Goal: Task Accomplishment & Management: Use online tool/utility

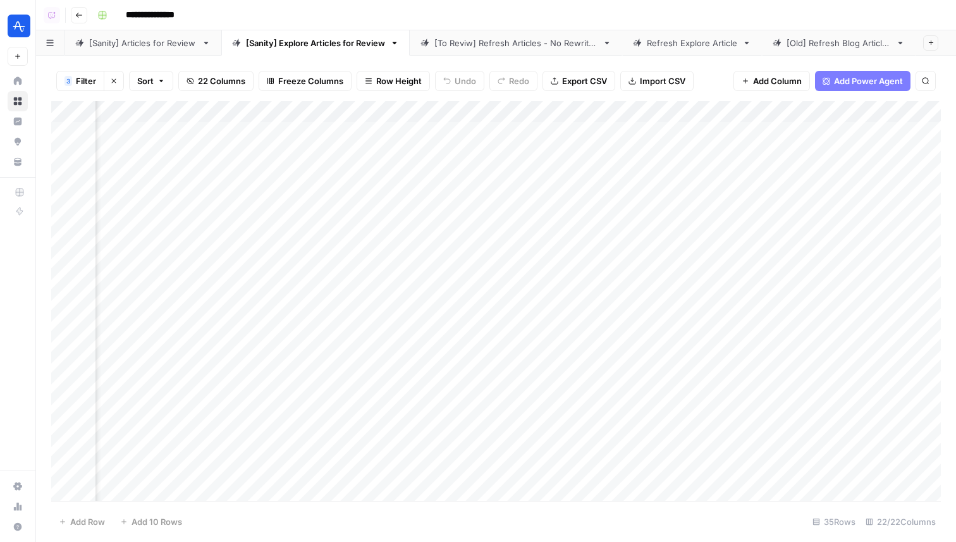
scroll to position [0, 2043]
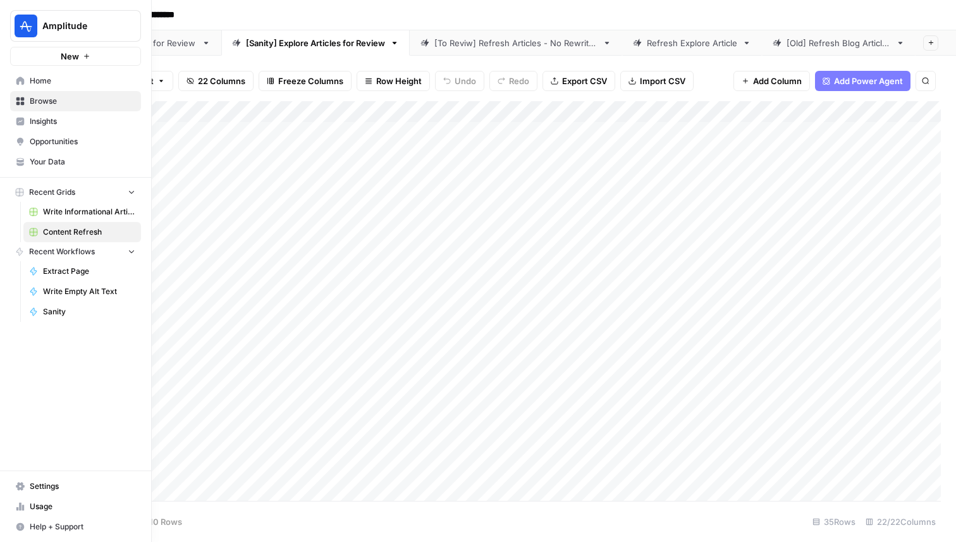
click at [91, 305] on link "Sanity" at bounding box center [82, 312] width 118 height 20
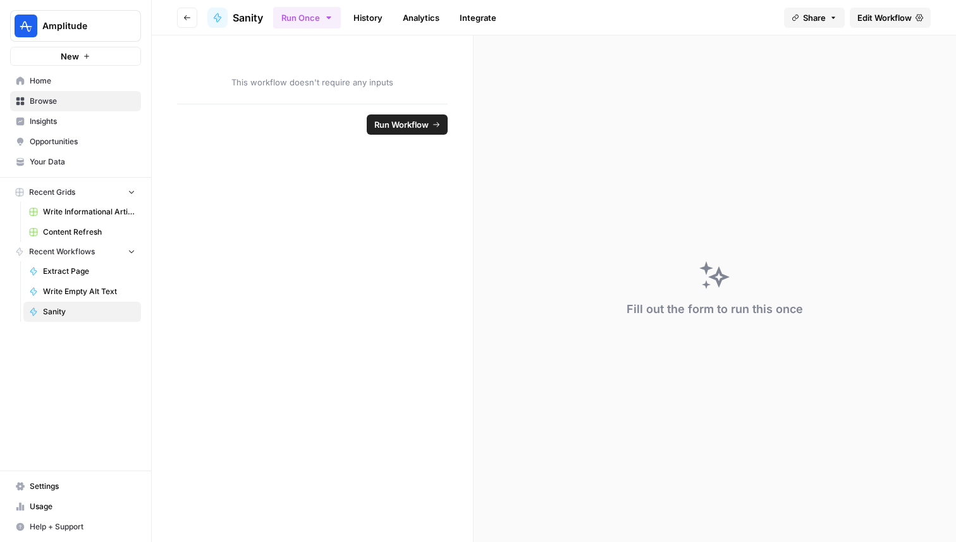
click at [854, 10] on link "Edit Workflow" at bounding box center [890, 18] width 81 height 20
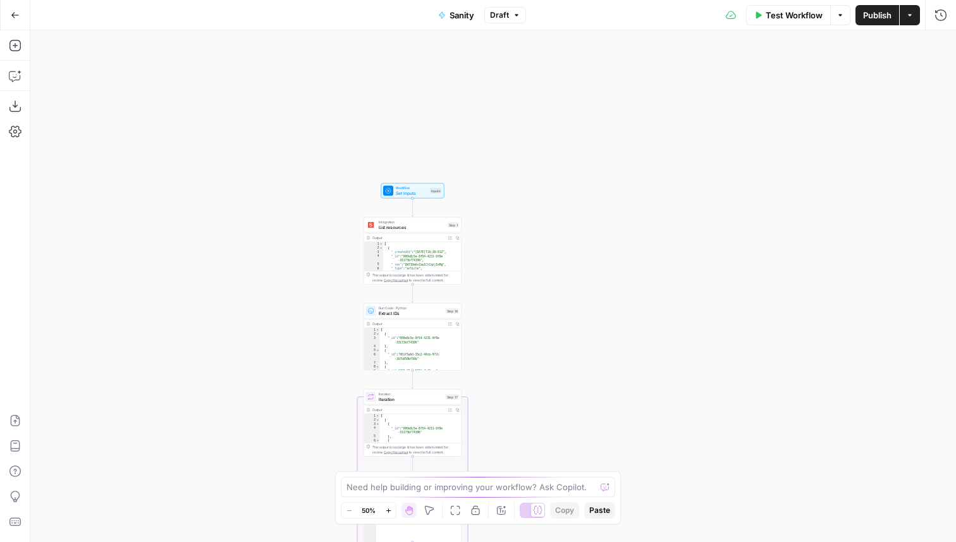
click at [21, 10] on button "Go Back" at bounding box center [15, 15] width 23 height 23
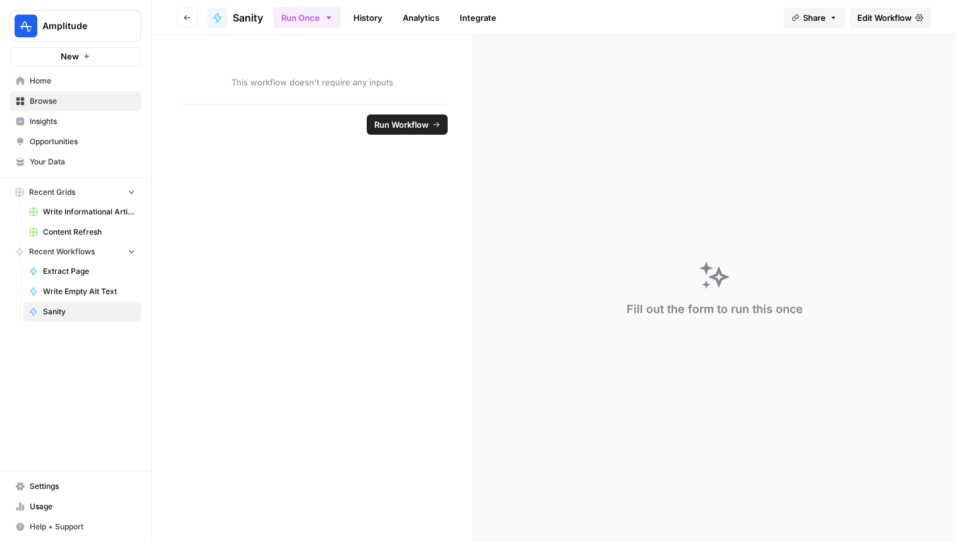
click at [82, 78] on span "Home" at bounding box center [83, 80] width 106 height 11
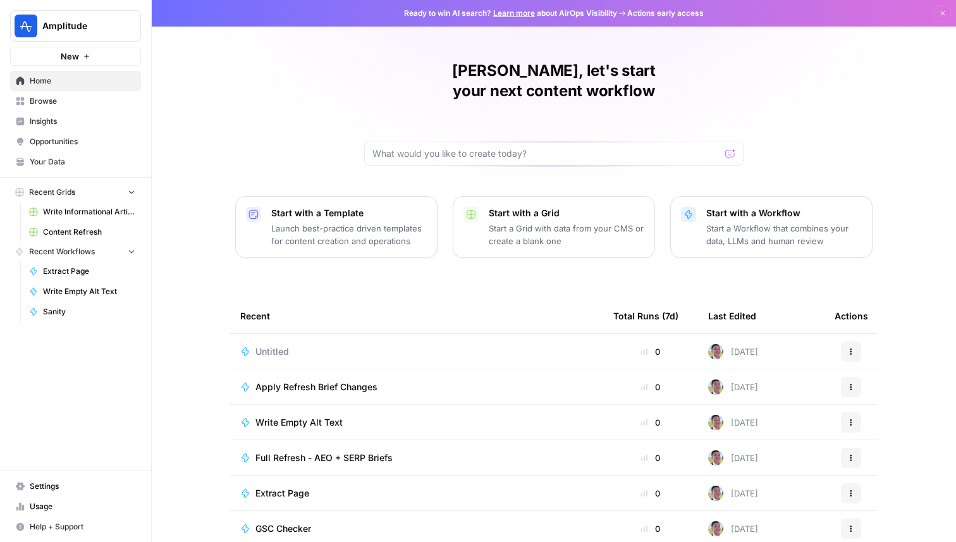
click at [89, 99] on span "Browse" at bounding box center [83, 100] width 106 height 11
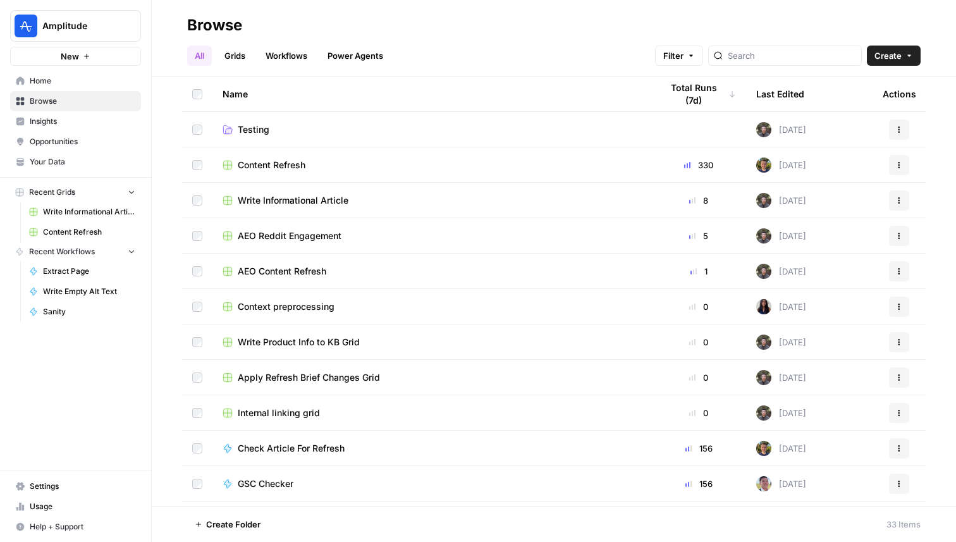
click at [295, 51] on link "Workflows" at bounding box center [286, 56] width 57 height 20
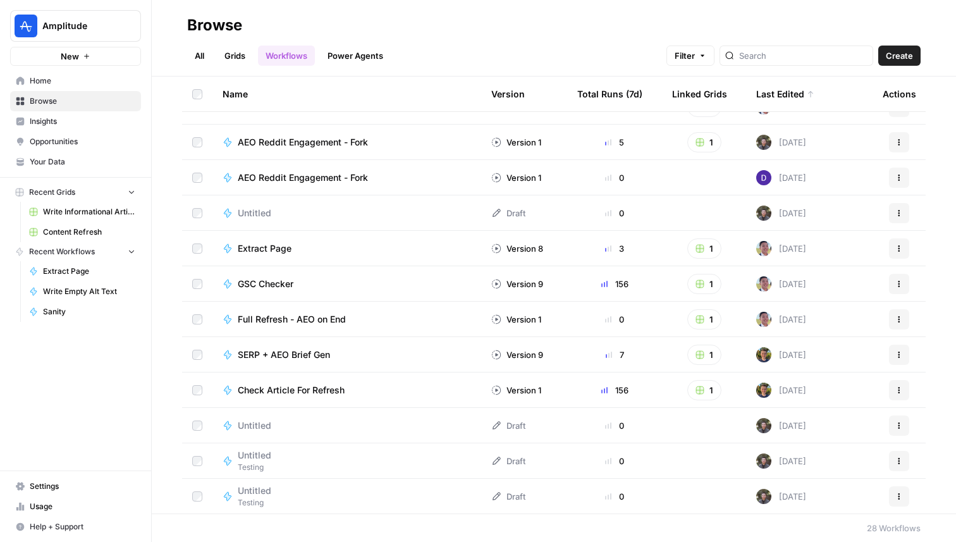
scroll to position [173, 0]
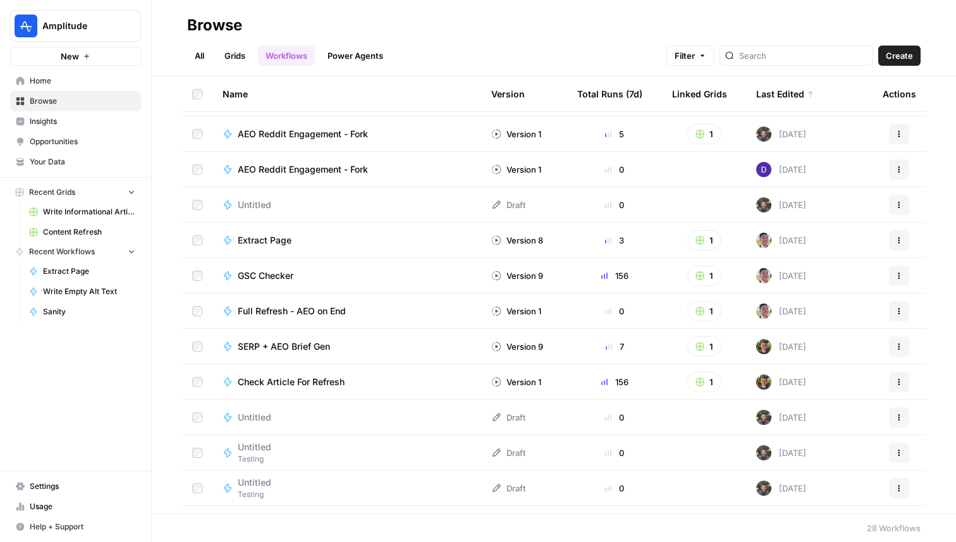
click at [286, 279] on span "GSC Checker" at bounding box center [266, 275] width 56 height 13
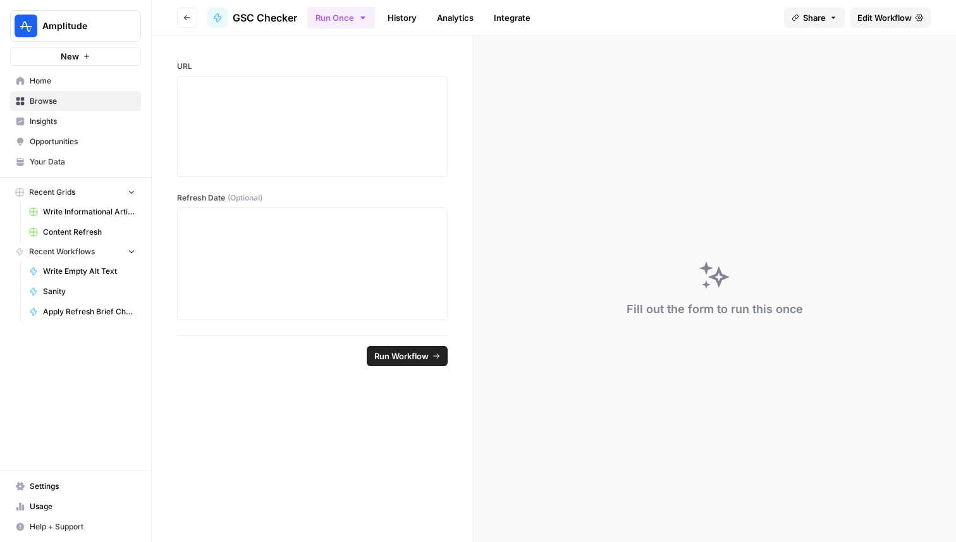
click at [900, 13] on span "Edit Workflow" at bounding box center [884, 17] width 54 height 13
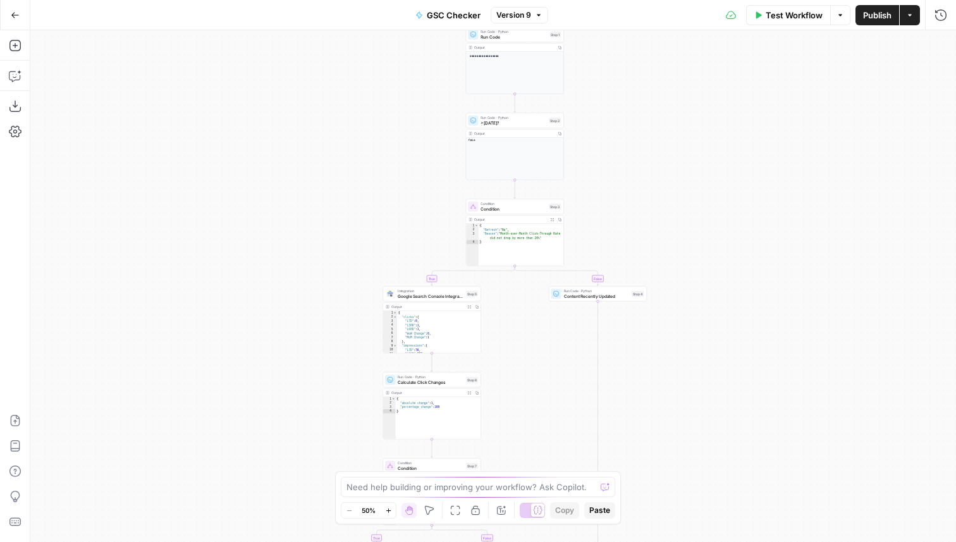
click at [403, 290] on span "Integration" at bounding box center [431, 290] width 66 height 5
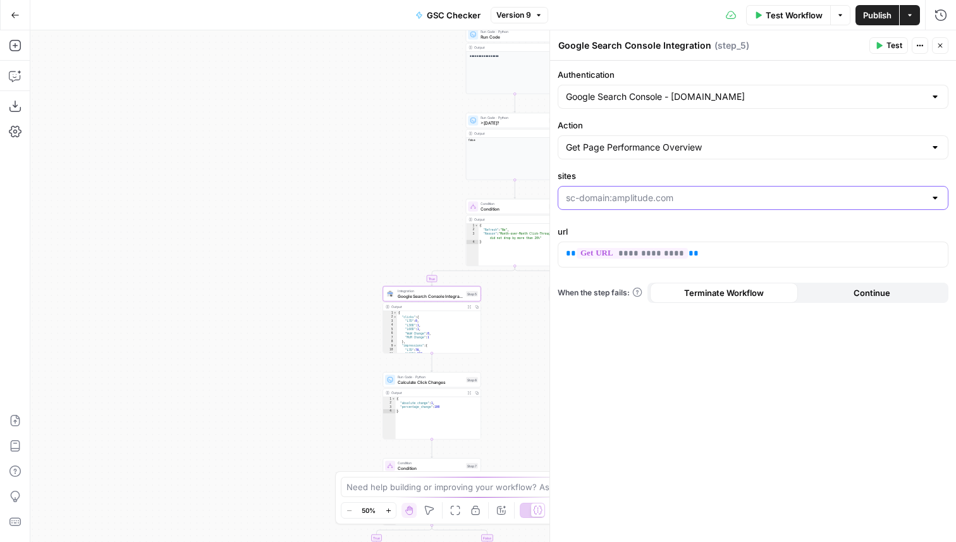
click at [635, 202] on input "sites" at bounding box center [745, 198] width 359 height 13
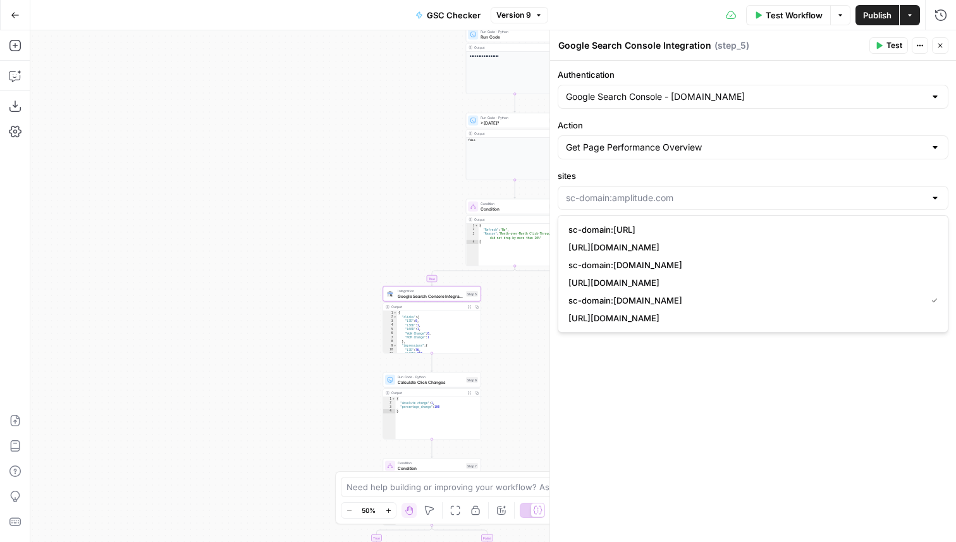
type input "sc-domain:[DOMAIN_NAME]"
click at [671, 387] on div "**********" at bounding box center [753, 301] width 406 height 481
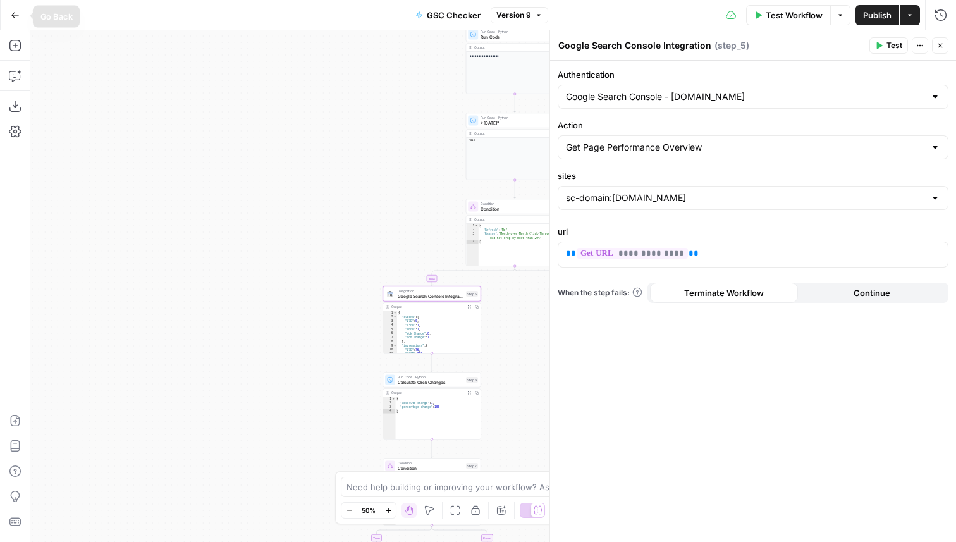
click at [11, 14] on icon "button" at bounding box center [15, 15] width 9 height 9
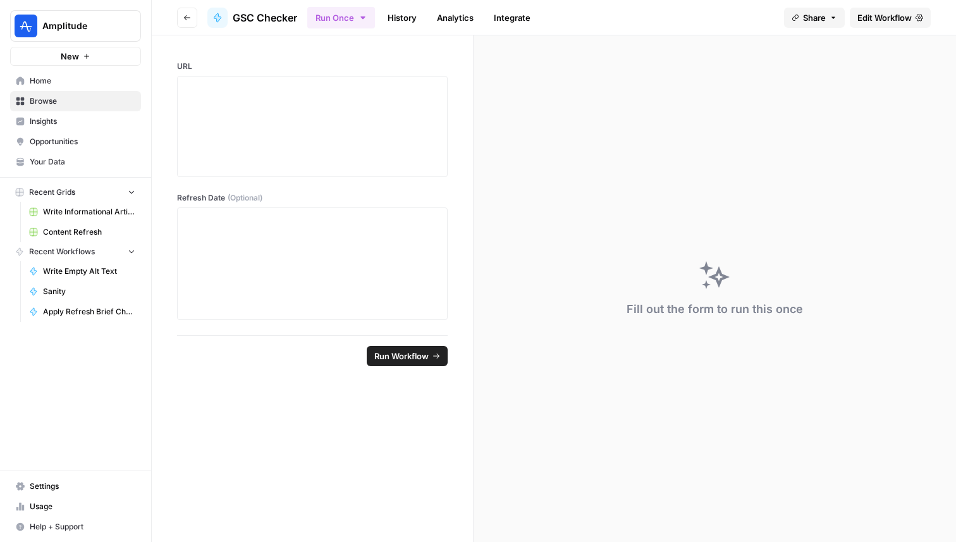
click at [195, 20] on button "Go back" at bounding box center [187, 18] width 20 height 20
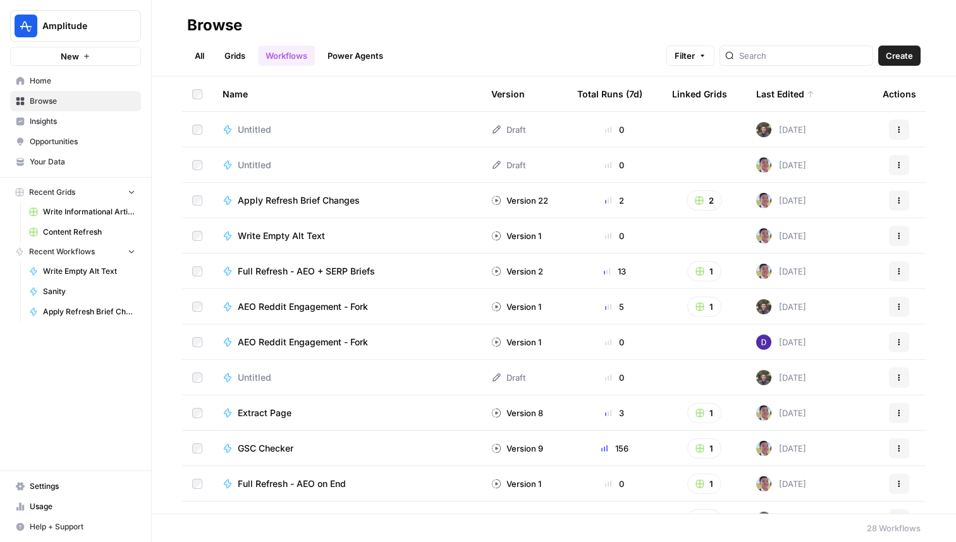
click at [236, 61] on link "Grids" at bounding box center [235, 56] width 36 height 20
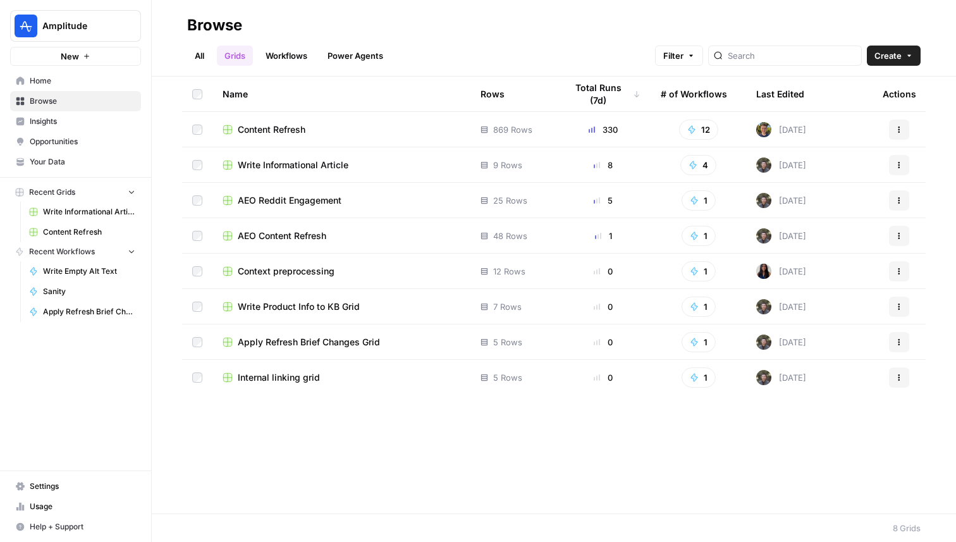
click at [262, 126] on span "Content Refresh" at bounding box center [272, 129] width 68 height 13
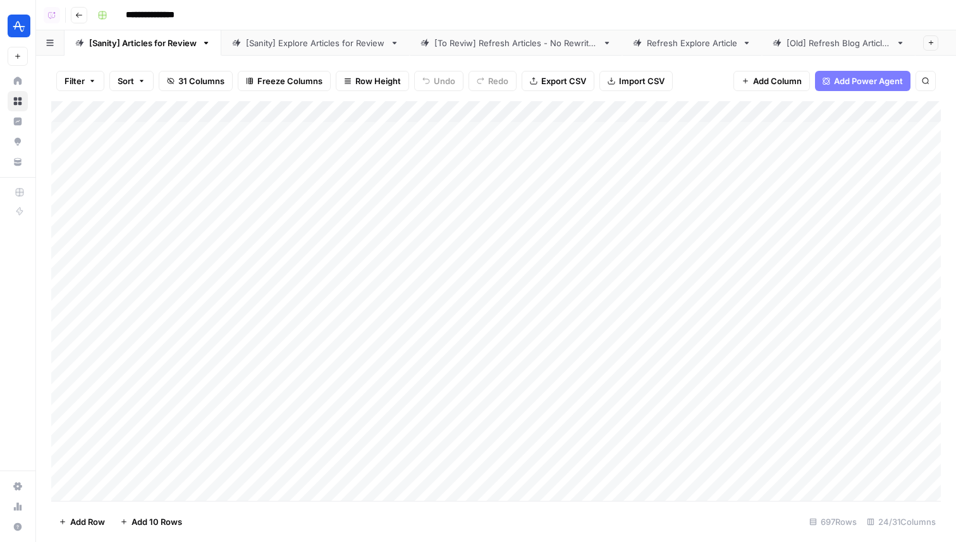
click at [308, 42] on div "[Sanity] Explore Articles for Review" at bounding box center [315, 43] width 139 height 13
click at [316, 303] on div "Add Column" at bounding box center [496, 301] width 890 height 400
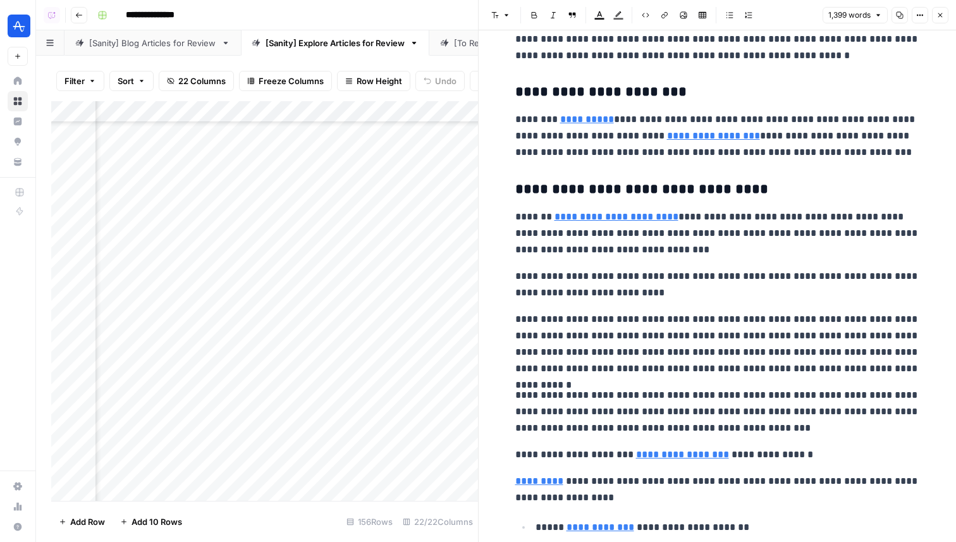
scroll to position [3413, 0]
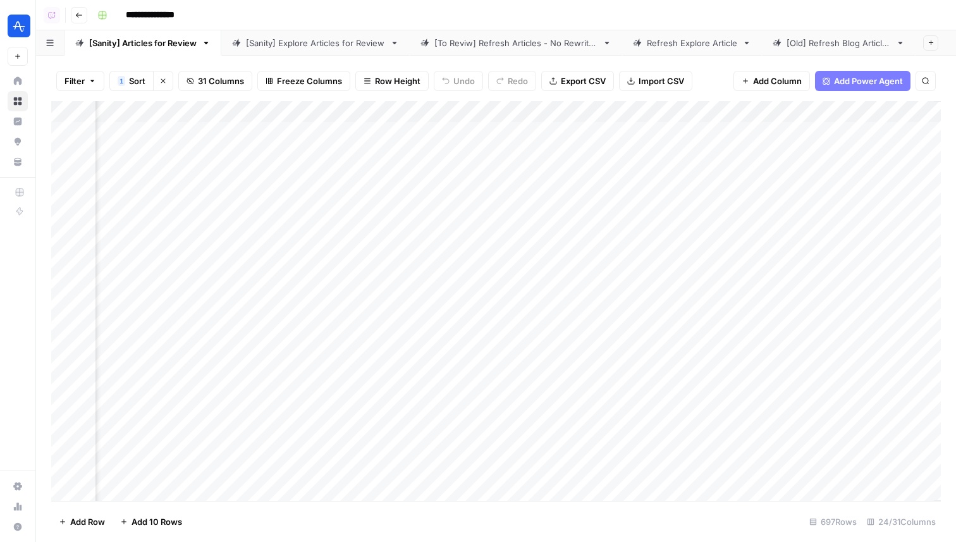
scroll to position [0, 2869]
click at [123, 44] on div "[Sanity] Articles for Review" at bounding box center [142, 43] width 107 height 13
click at [123, 44] on input "**********" at bounding box center [143, 43] width 109 height 16
type input "**********"
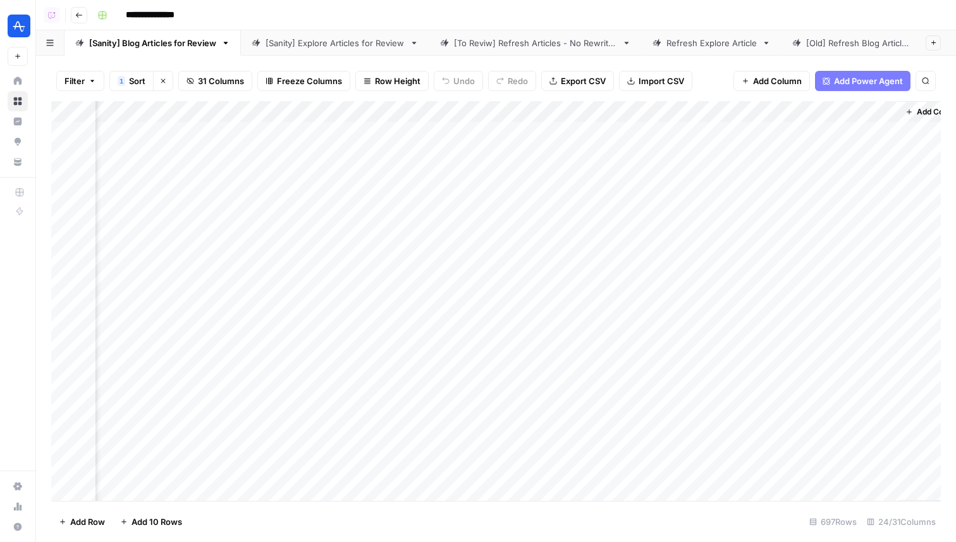
click at [339, 49] on link "[Sanity] Explore Articles for Review" at bounding box center [335, 42] width 188 height 25
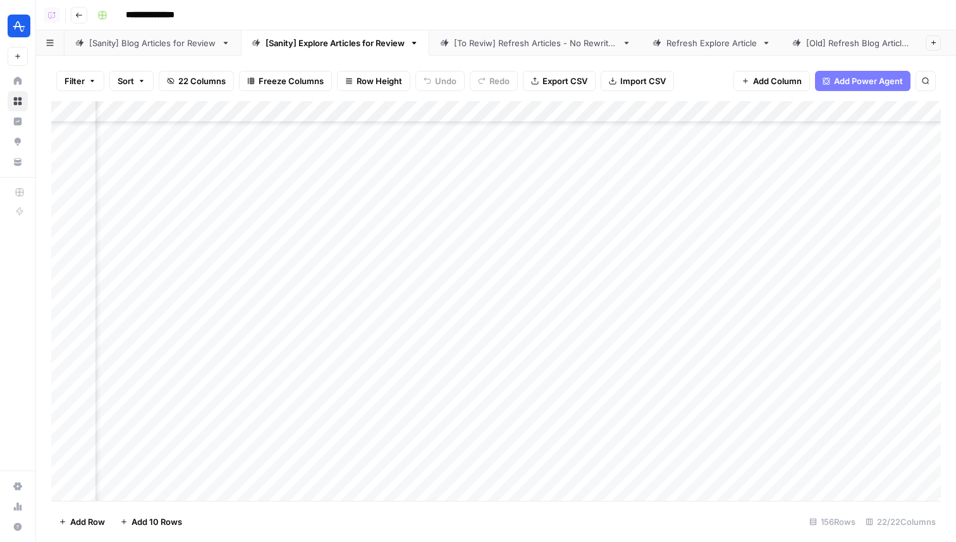
scroll to position [304, 1839]
click at [854, 235] on div "Add Column" at bounding box center [496, 301] width 890 height 400
click at [825, 322] on div "Add Column" at bounding box center [496, 301] width 890 height 400
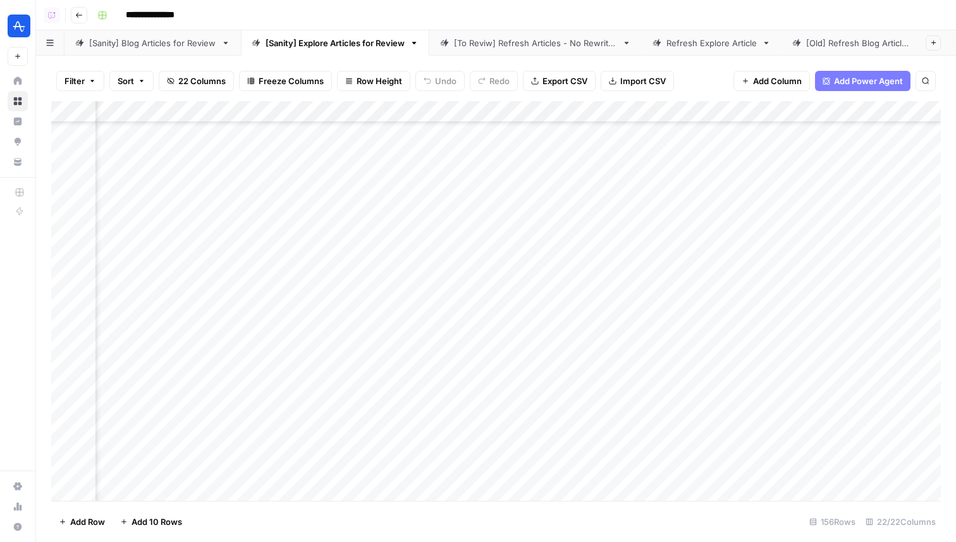
scroll to position [389, 2133]
click at [152, 45] on div "[Sanity] Blog Articles for Review" at bounding box center [152, 43] width 127 height 13
click at [410, 109] on div "Add Column" at bounding box center [496, 301] width 890 height 400
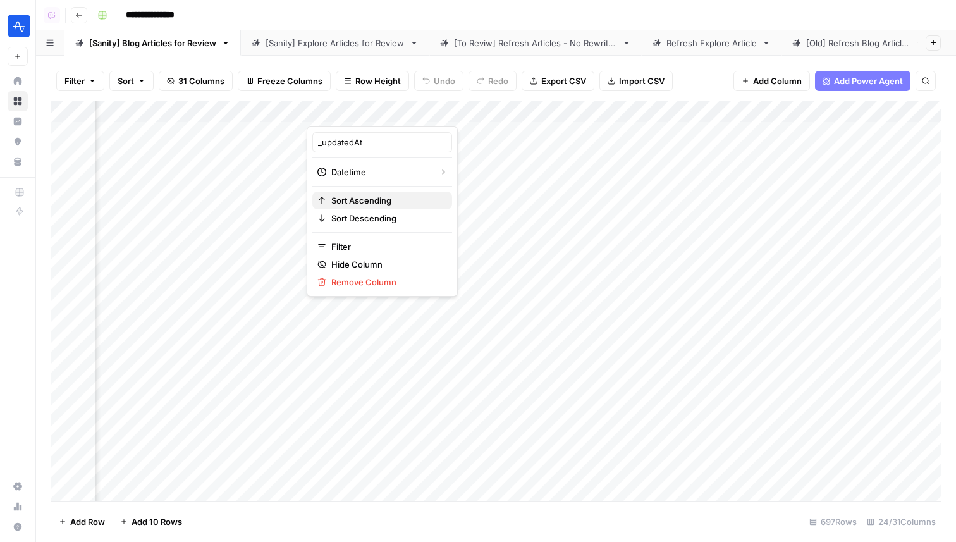
click at [386, 204] on span "Sort Ascending" at bounding box center [386, 200] width 111 height 13
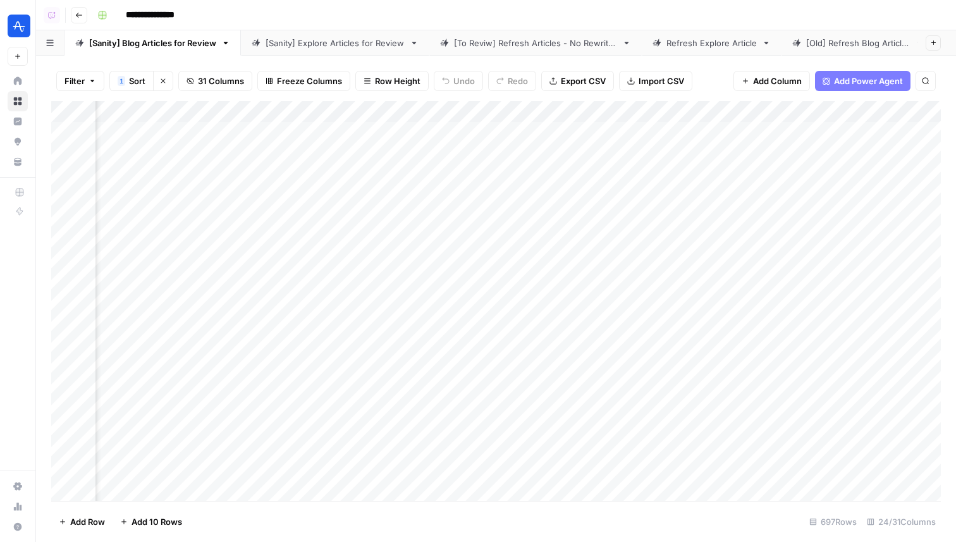
scroll to position [0, 2493]
click at [789, 325] on div "Add Column" at bounding box center [496, 301] width 890 height 400
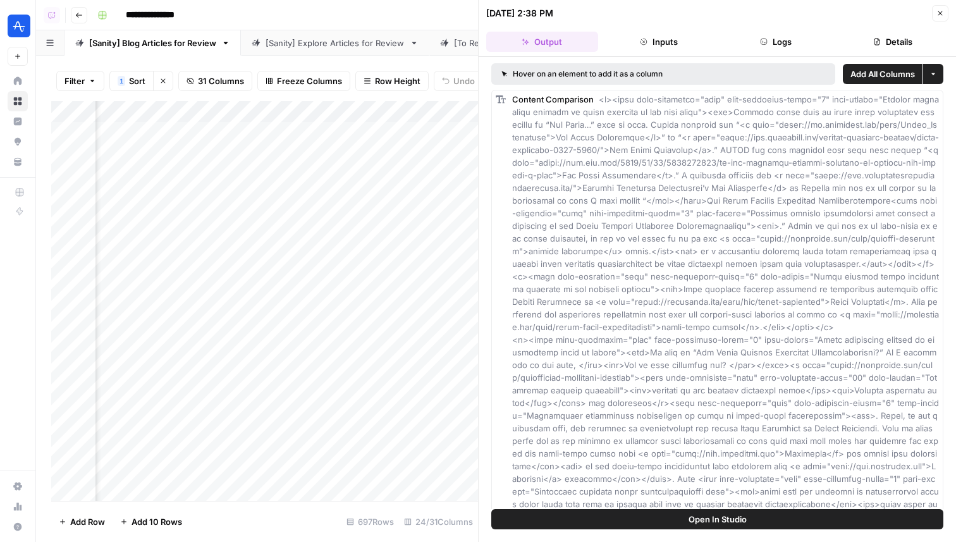
click at [667, 38] on button "Inputs" at bounding box center [659, 42] width 112 height 20
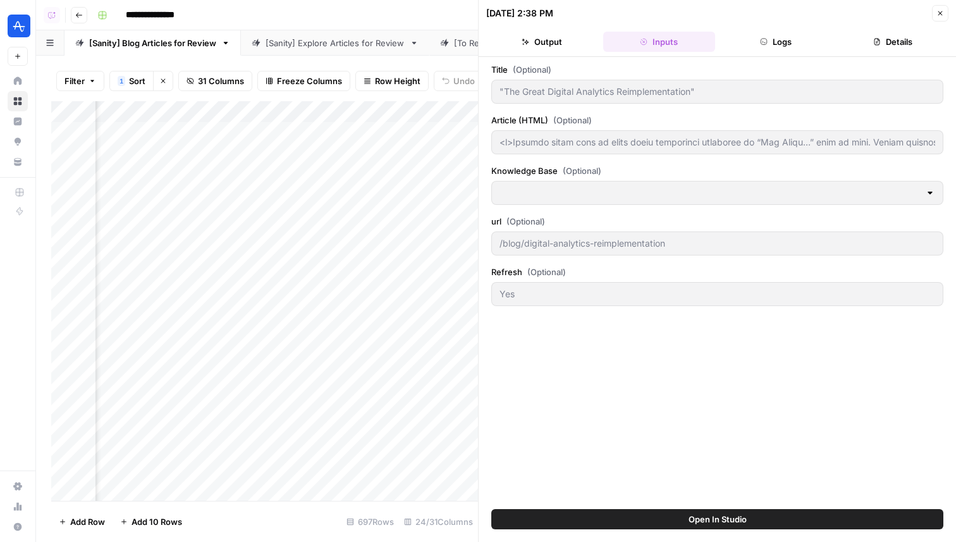
type input "Amplitude Blogs"
click at [742, 37] on button "Logs" at bounding box center [776, 42] width 112 height 20
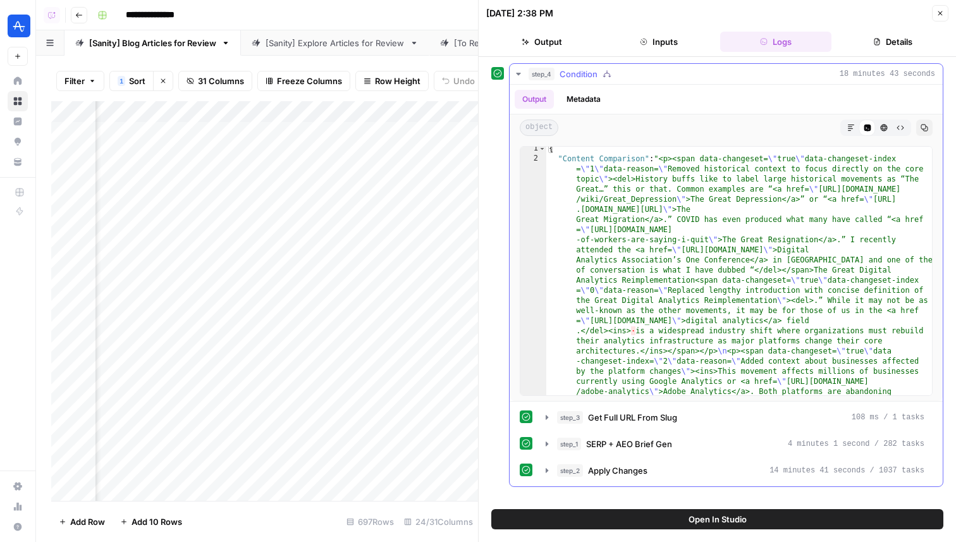
scroll to position [41, 0]
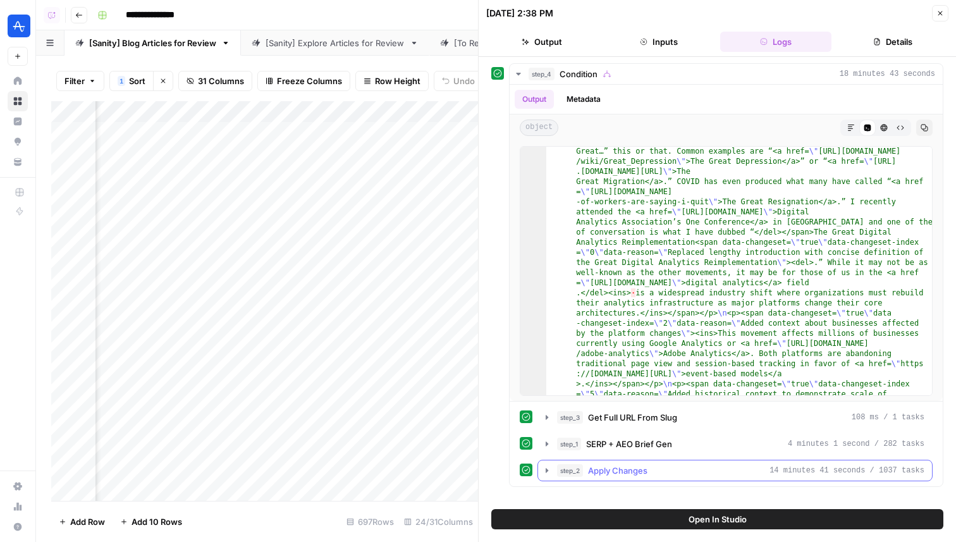
click at [655, 470] on div "step_2 Apply Changes 14 minutes 41 seconds / 1037 tasks" at bounding box center [740, 470] width 367 height 13
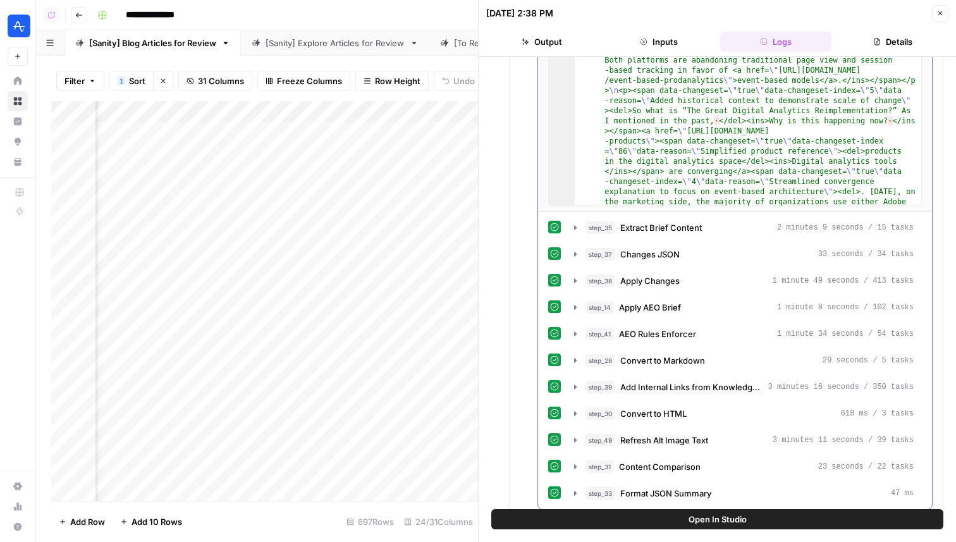
scroll to position [599, 0]
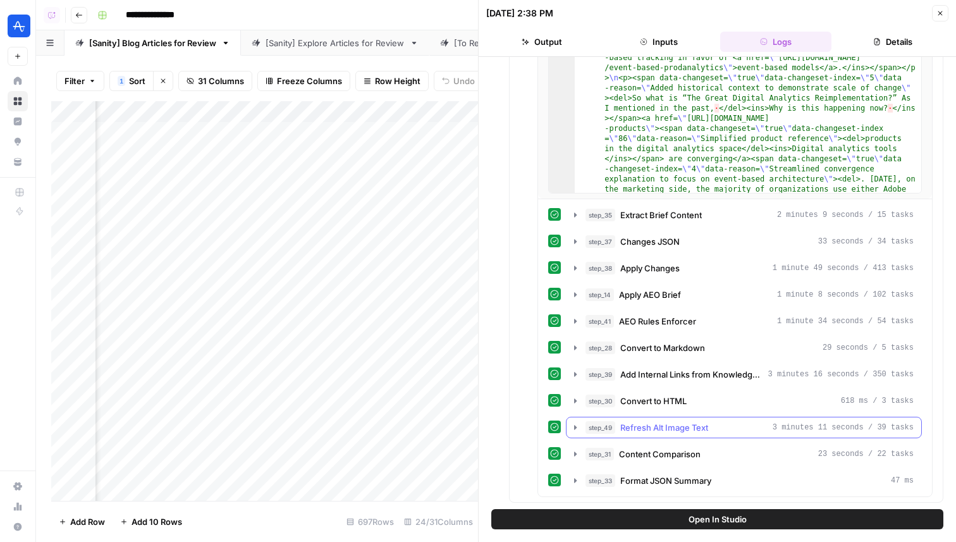
click at [651, 423] on span "Refresh Alt Image Text" at bounding box center [664, 427] width 88 height 13
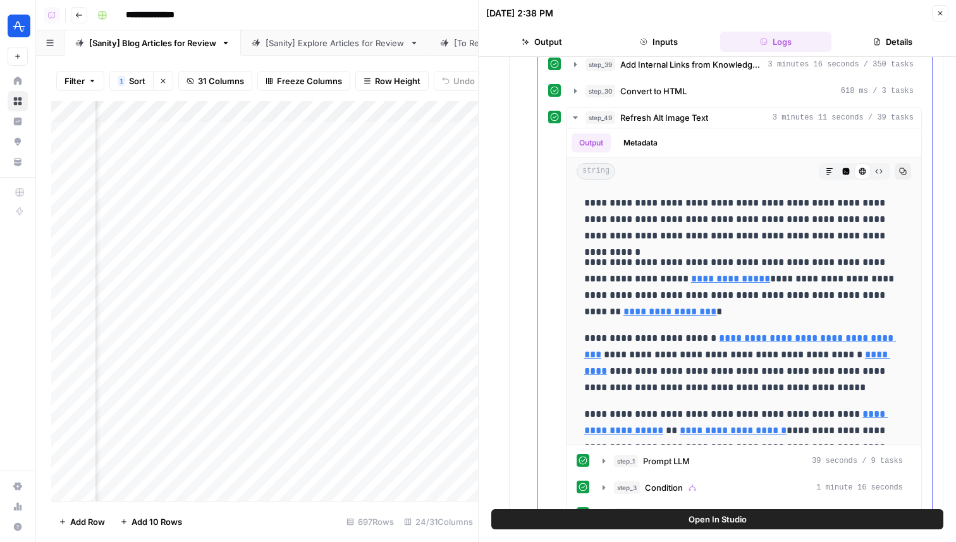
scroll to position [1001, 0]
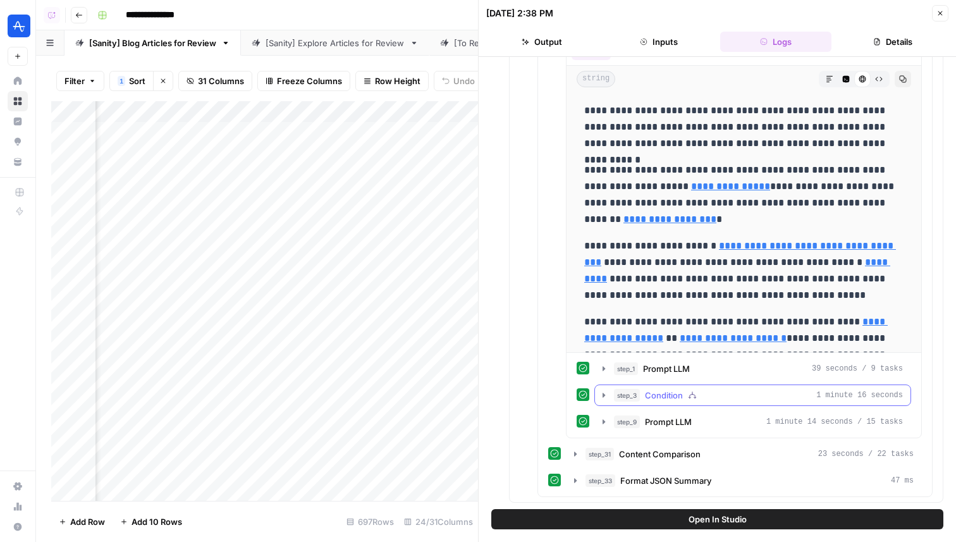
click at [654, 393] on span "Condition" at bounding box center [664, 395] width 38 height 13
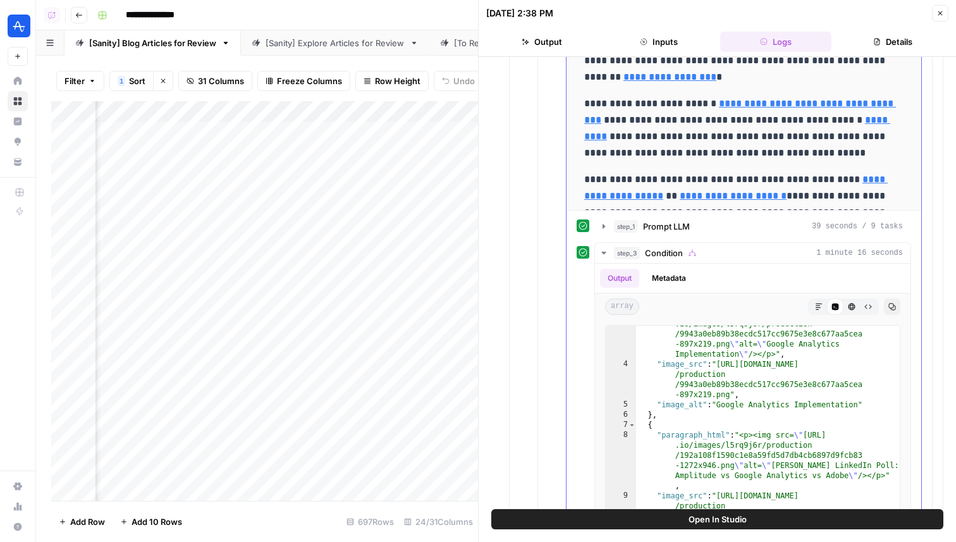
scroll to position [1134, 0]
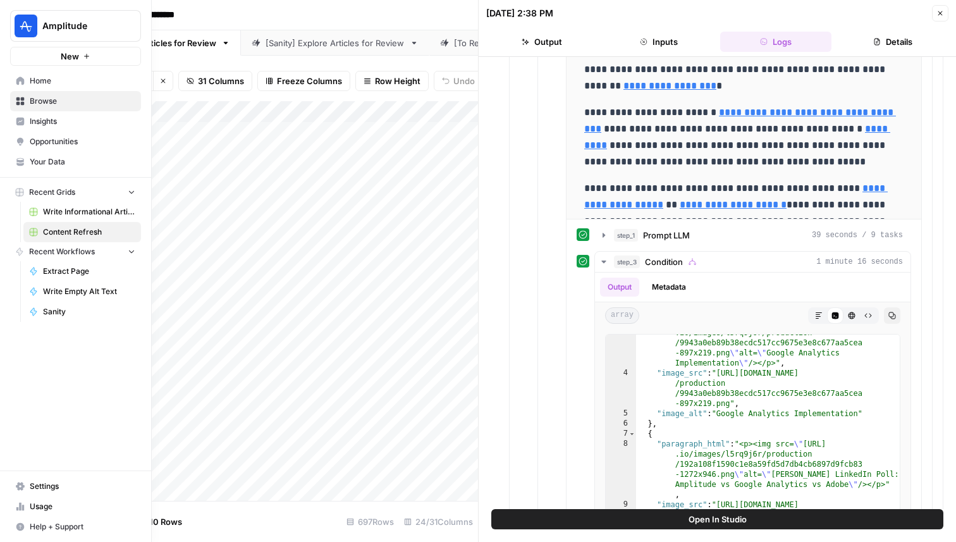
click at [47, 79] on span "Home" at bounding box center [83, 80] width 106 height 11
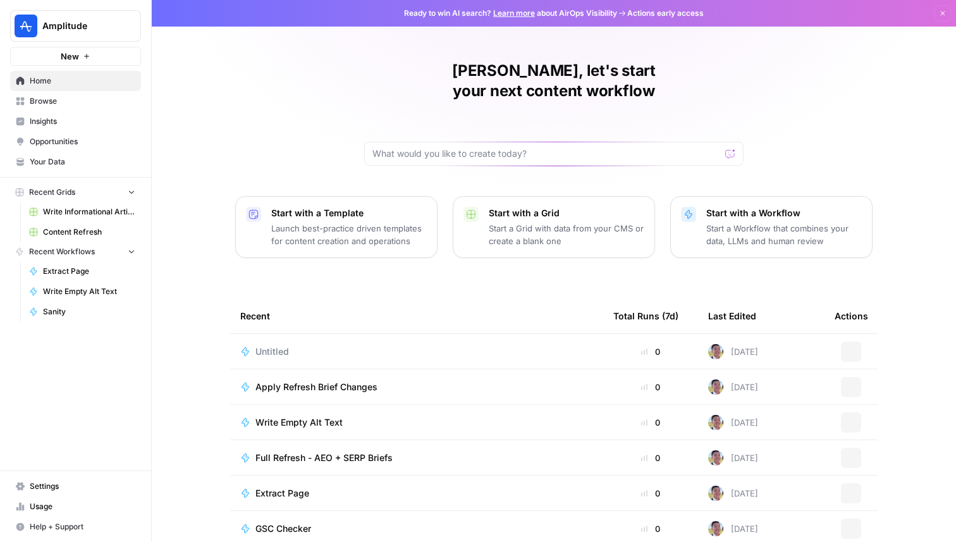
click at [68, 101] on span "Browse" at bounding box center [83, 100] width 106 height 11
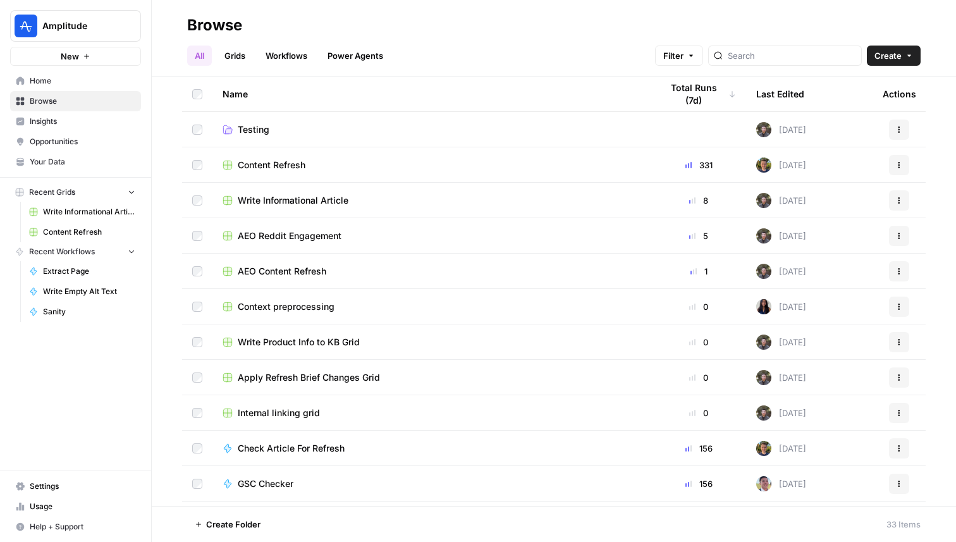
click at [289, 54] on link "Workflows" at bounding box center [286, 56] width 57 height 20
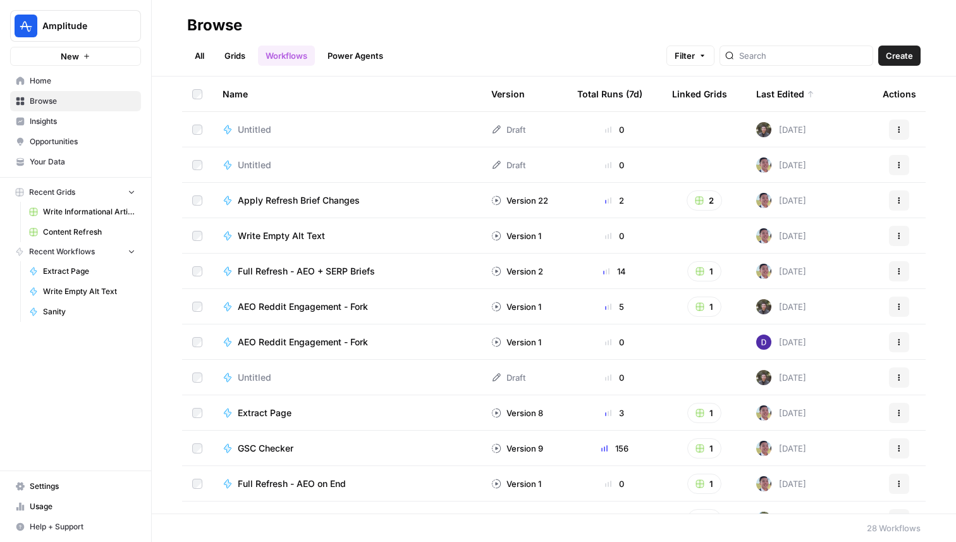
click at [302, 234] on span "Write Empty Alt Text" at bounding box center [281, 236] width 87 height 13
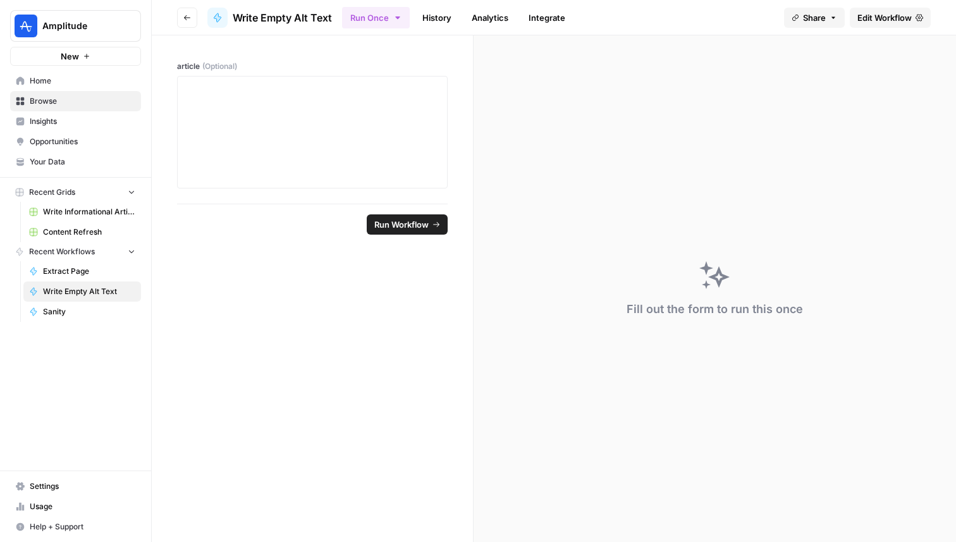
click at [193, 19] on button "Go back" at bounding box center [187, 18] width 20 height 20
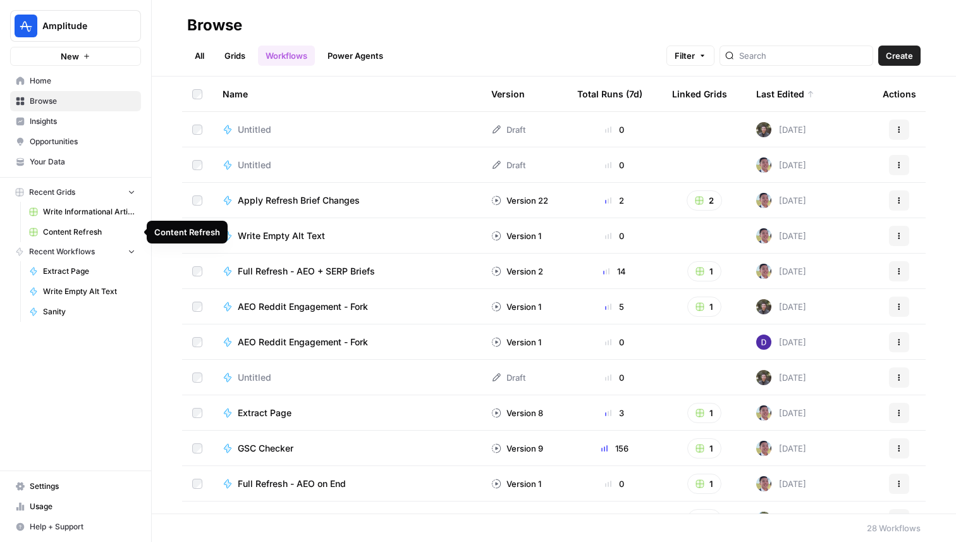
click at [85, 230] on span "Content Refresh" at bounding box center [89, 231] width 92 height 11
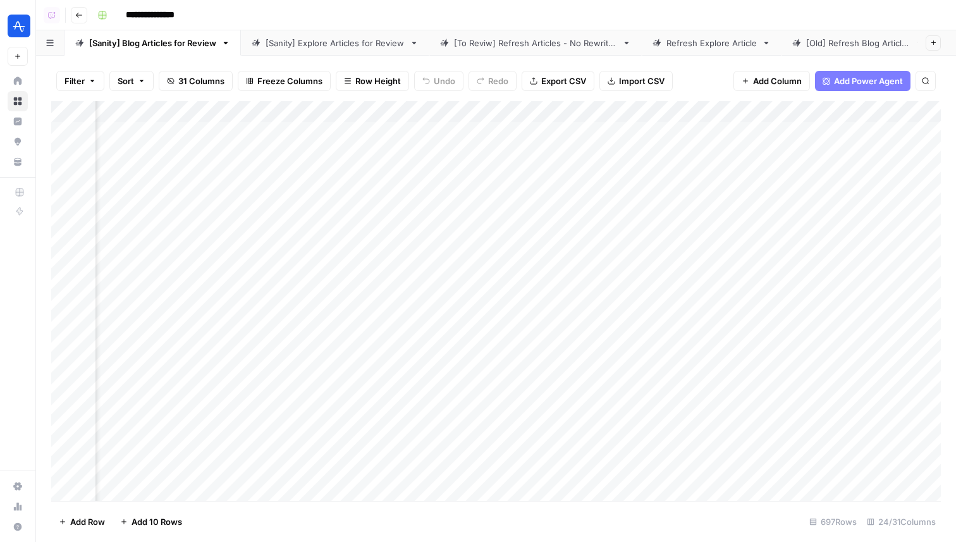
scroll to position [0, 173]
click at [328, 113] on div "Add Column" at bounding box center [496, 301] width 890 height 400
click at [281, 201] on span "Sort Ascending" at bounding box center [298, 200] width 111 height 13
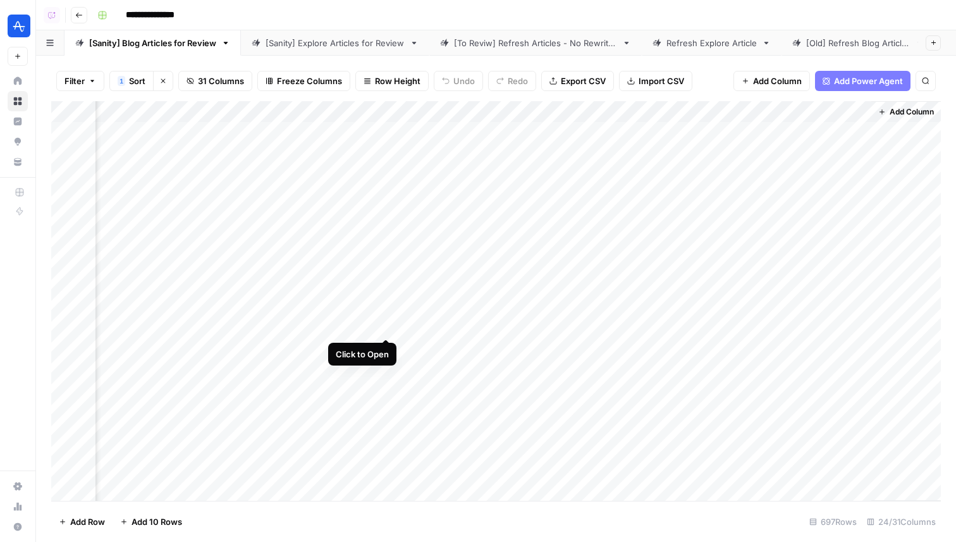
click at [385, 327] on div "Add Column" at bounding box center [496, 301] width 890 height 400
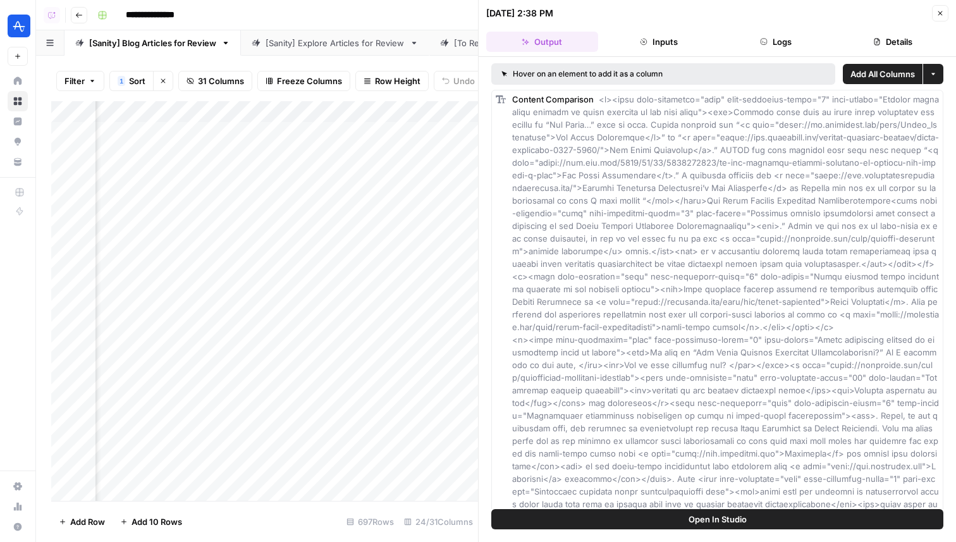
click at [754, 38] on button "Logs" at bounding box center [776, 42] width 112 height 20
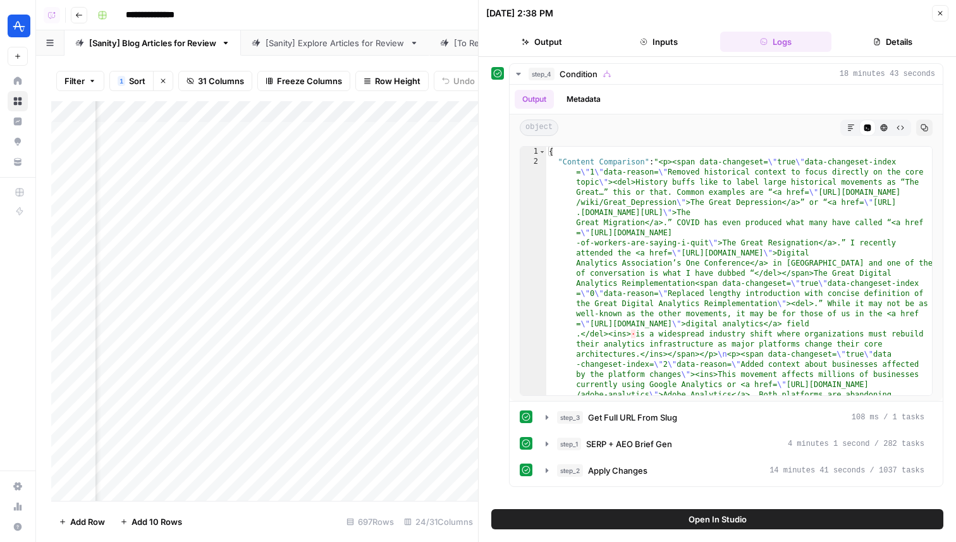
click at [567, 41] on button "Output" at bounding box center [542, 42] width 112 height 20
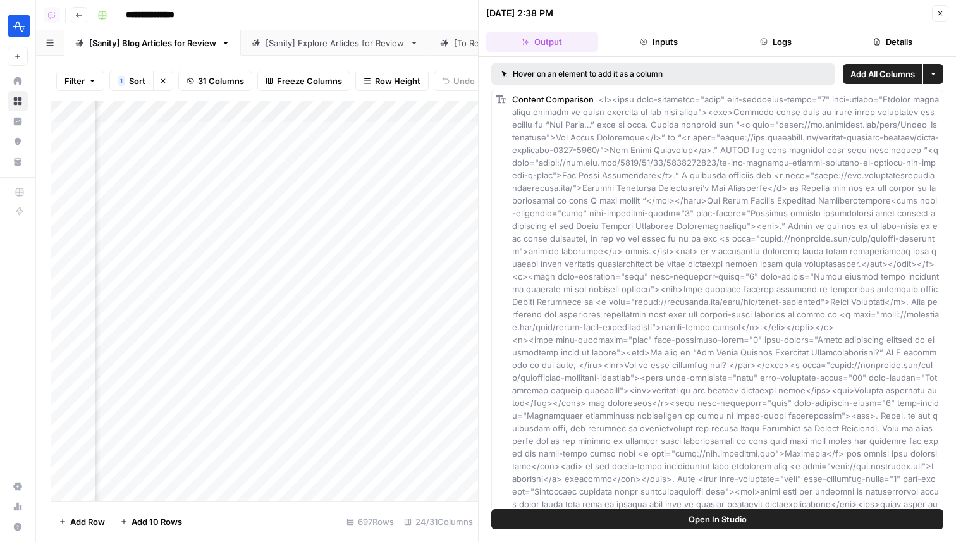
click at [754, 44] on button "Logs" at bounding box center [776, 42] width 112 height 20
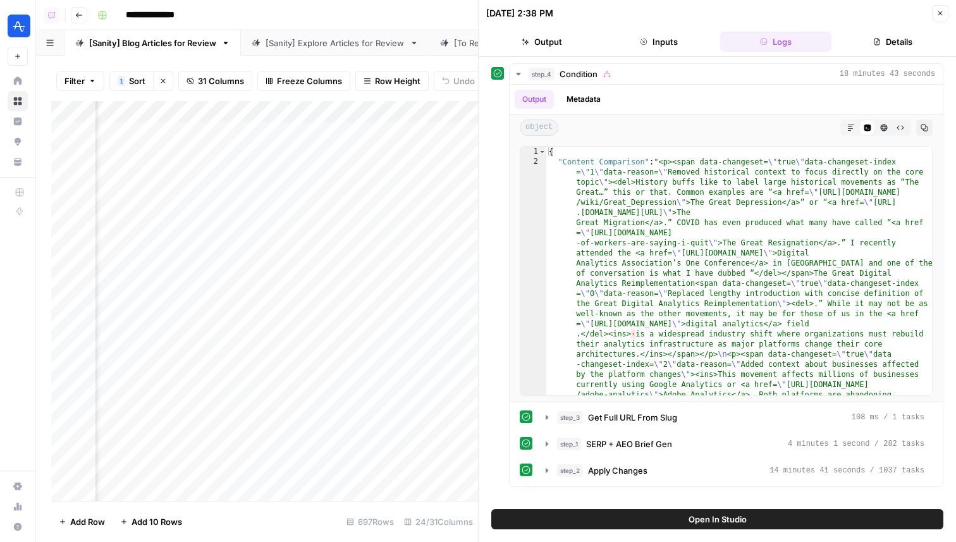
click at [680, 42] on button "Inputs" at bounding box center [659, 42] width 112 height 20
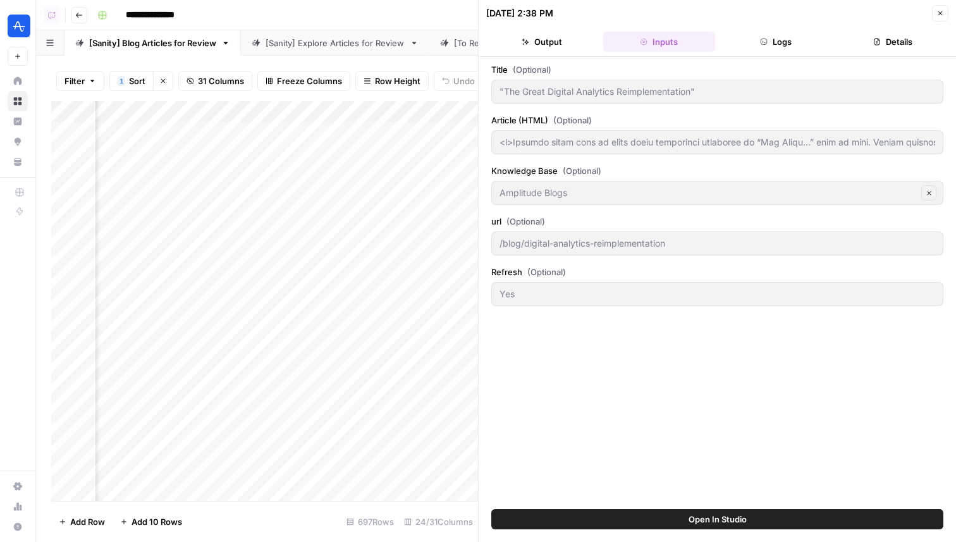
click at [739, 39] on button "Logs" at bounding box center [776, 42] width 112 height 20
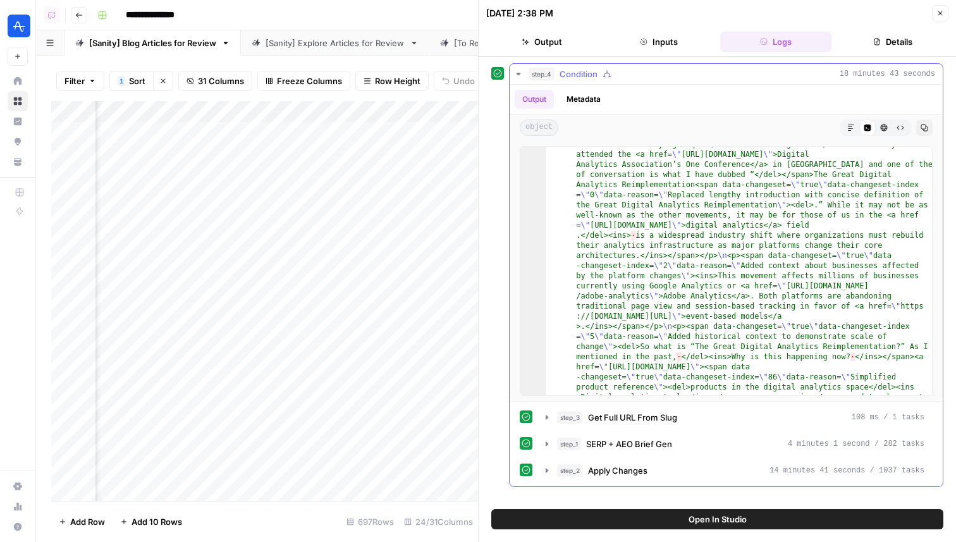
scroll to position [225, 0]
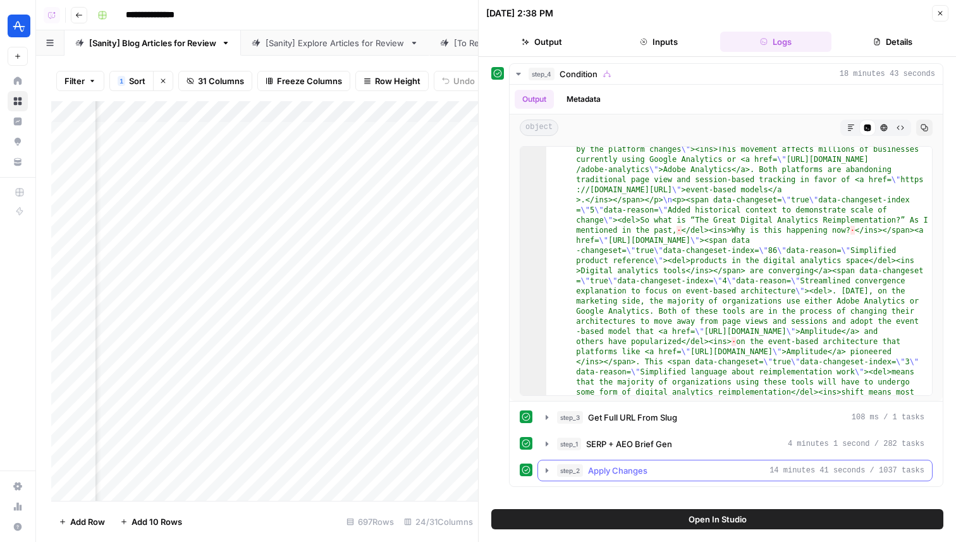
click at [636, 469] on span "Apply Changes" at bounding box center [617, 470] width 59 height 13
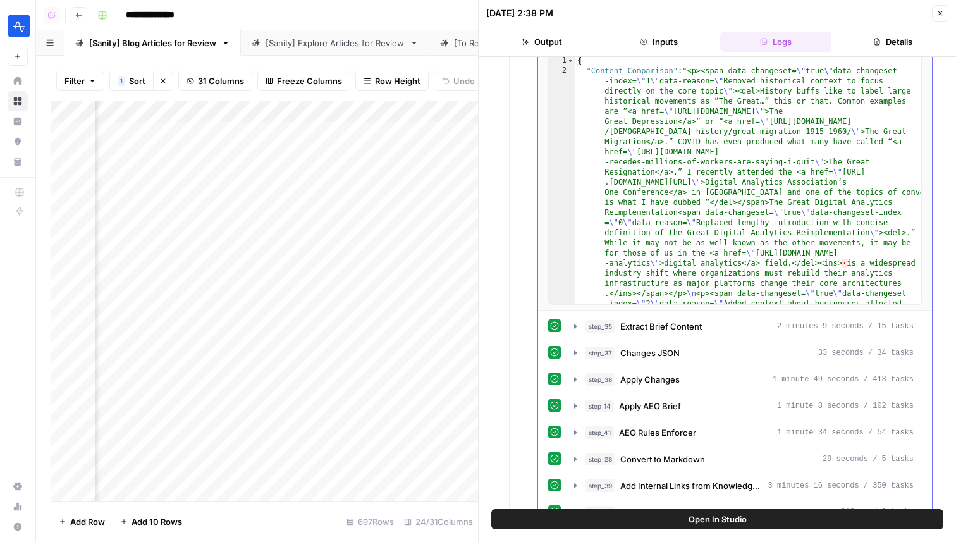
scroll to position [599, 0]
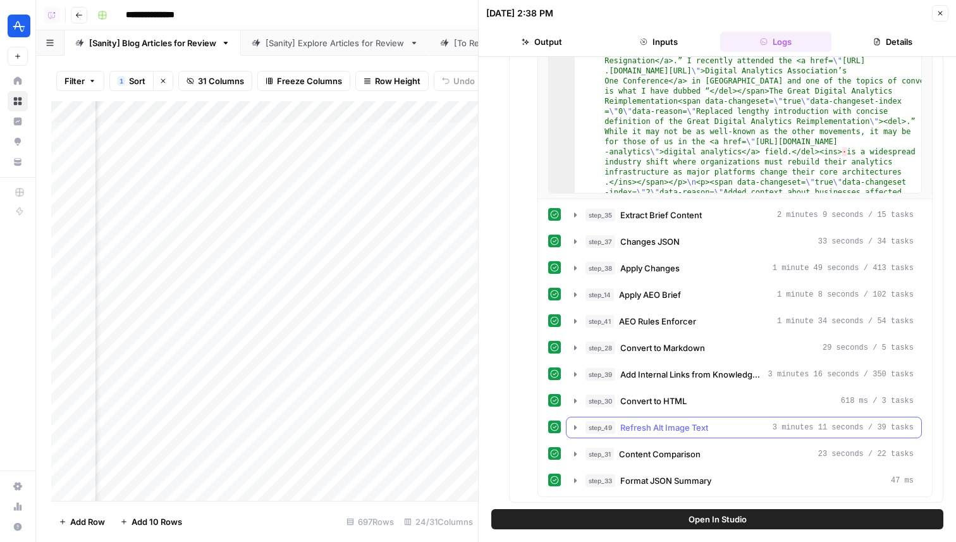
click at [656, 427] on span "Refresh Alt Image Text" at bounding box center [664, 427] width 88 height 13
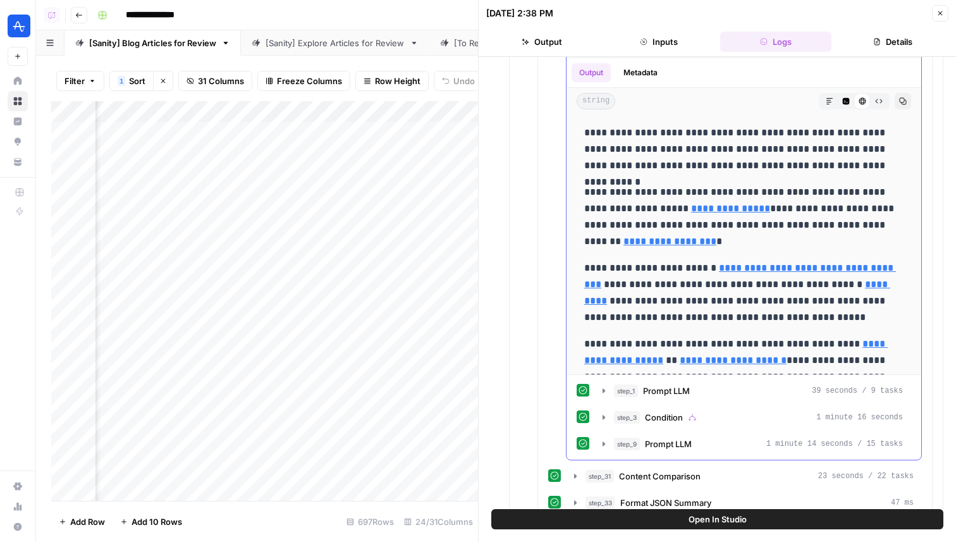
scroll to position [1001, 0]
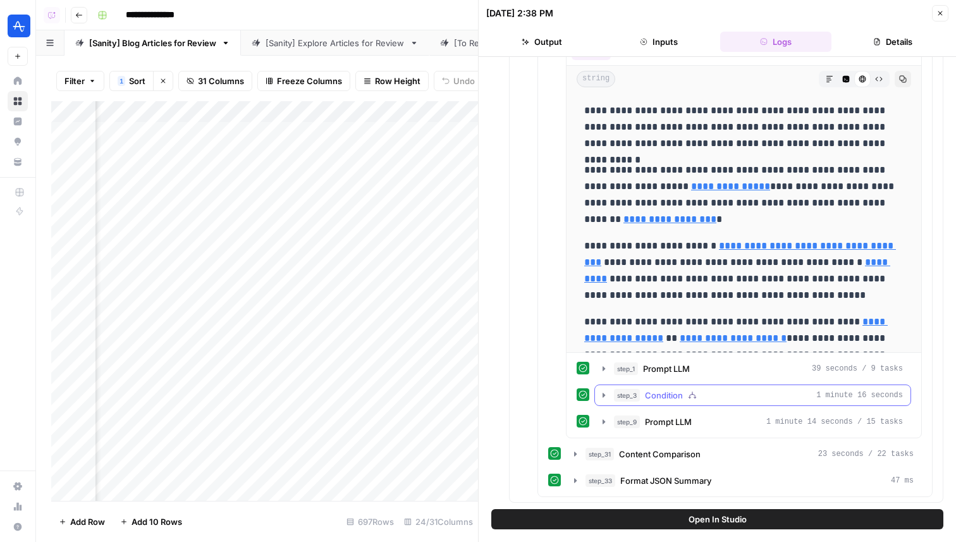
click at [689, 393] on icon "button" at bounding box center [692, 395] width 9 height 9
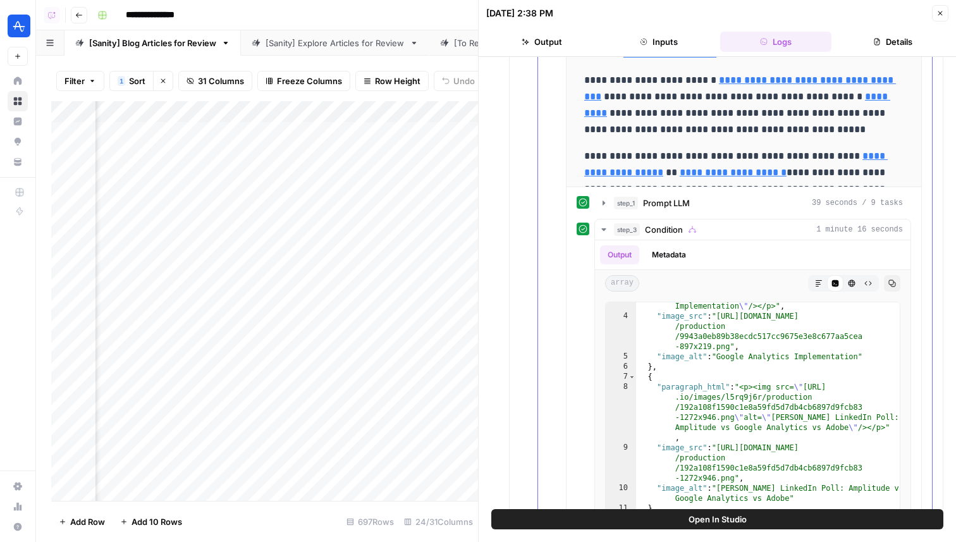
scroll to position [1159, 0]
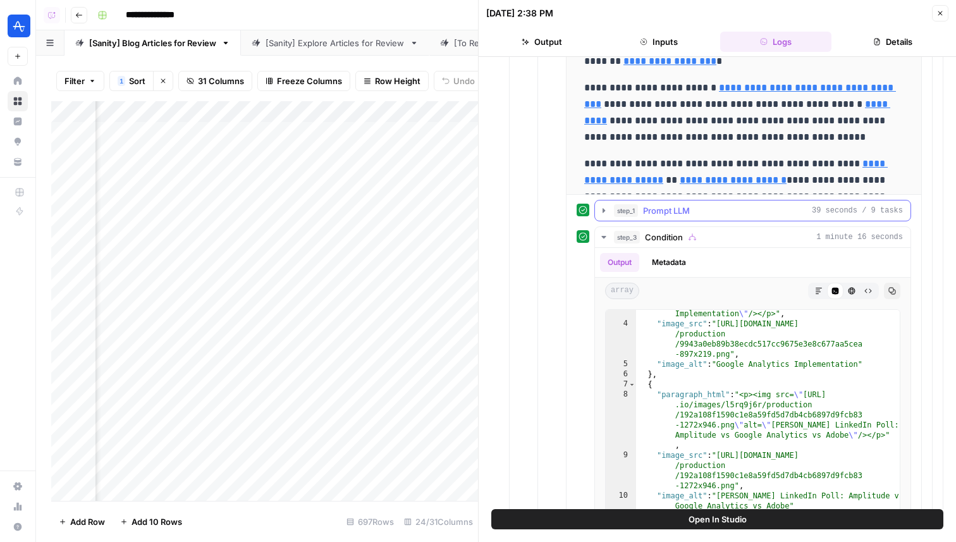
click at [671, 214] on span "Prompt LLM" at bounding box center [666, 210] width 47 height 13
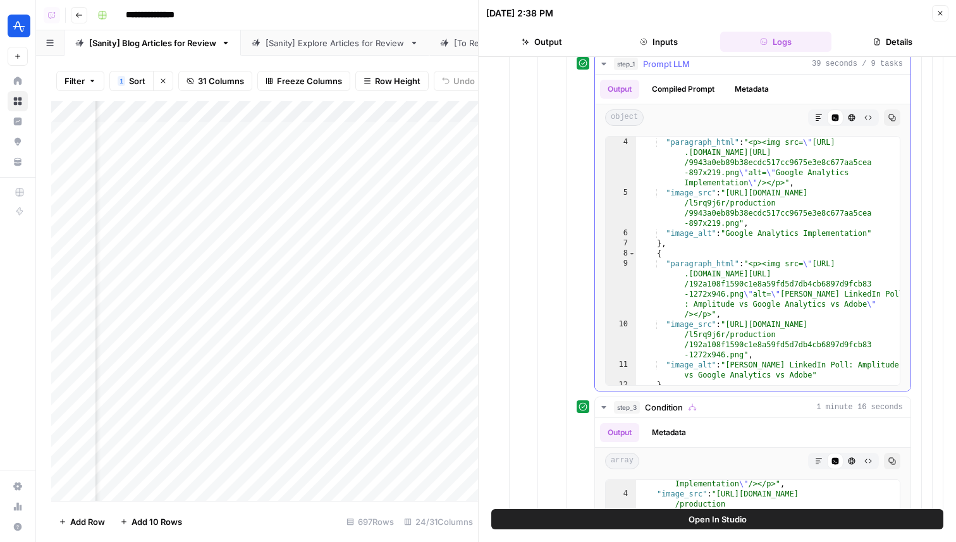
scroll to position [22, 0]
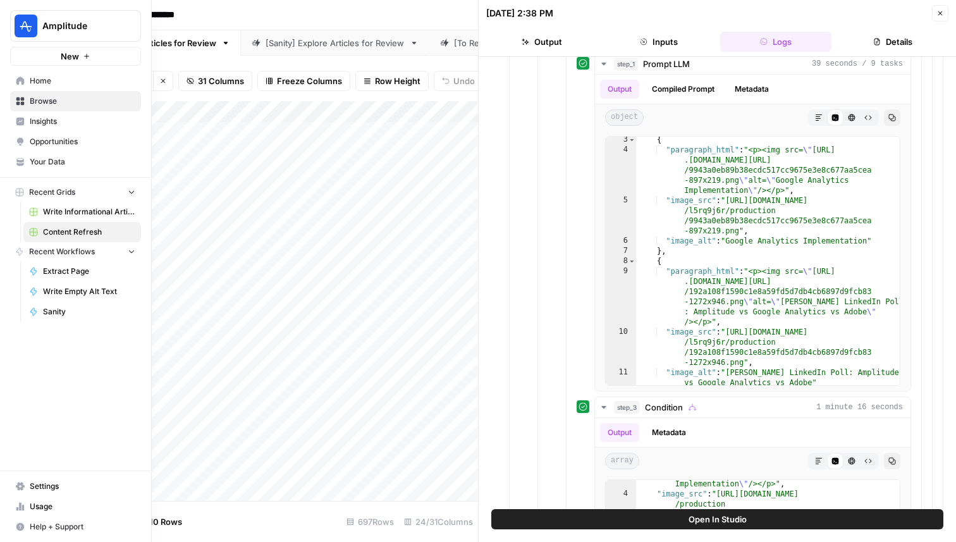
click at [33, 85] on span "Home" at bounding box center [83, 80] width 106 height 11
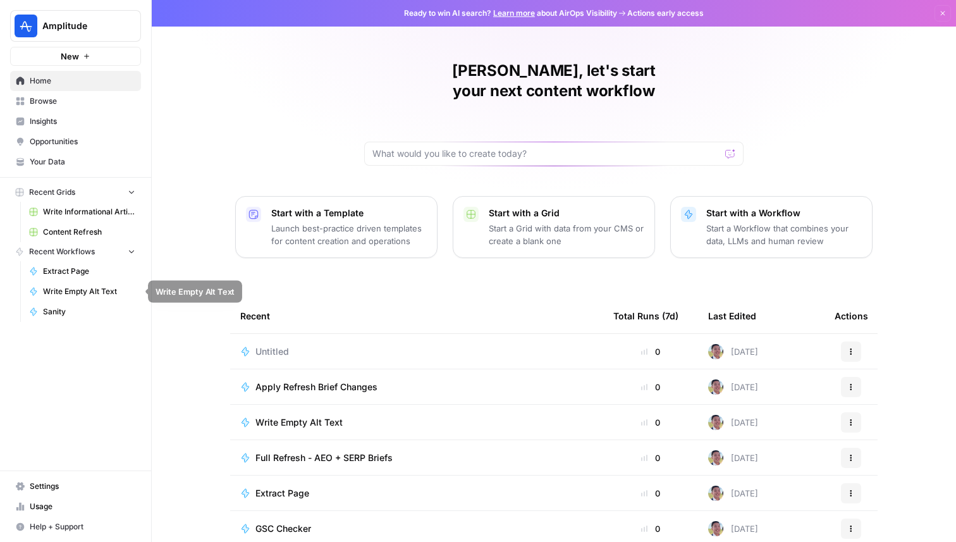
click at [75, 288] on span "Write Empty Alt Text" at bounding box center [89, 291] width 92 height 11
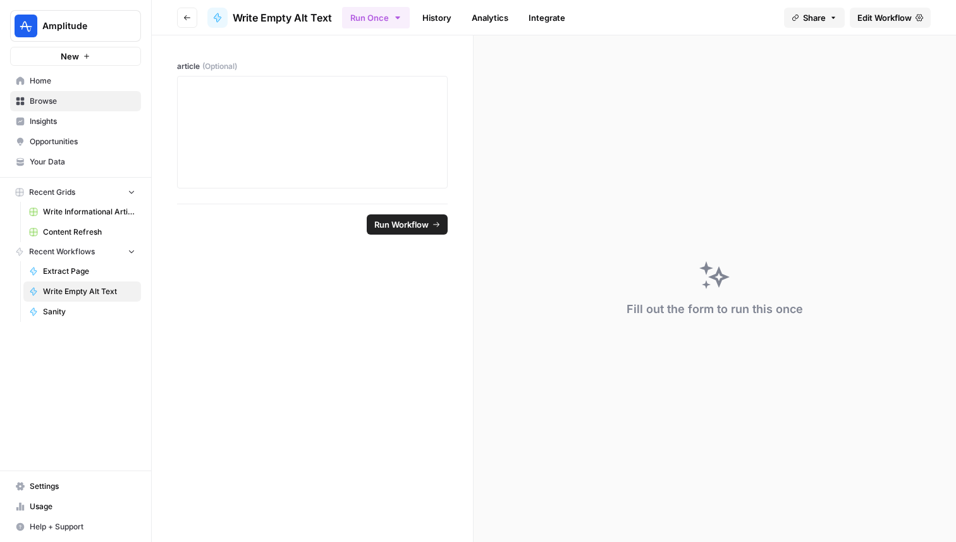
click at [900, 18] on span "Edit Workflow" at bounding box center [884, 17] width 54 height 13
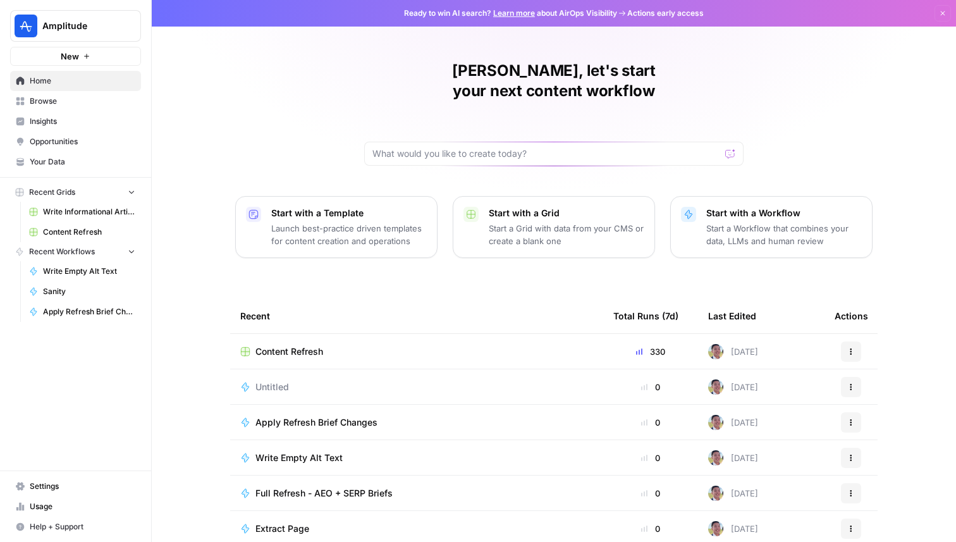
click at [70, 32] on span "Amplitude" at bounding box center [80, 26] width 77 height 13
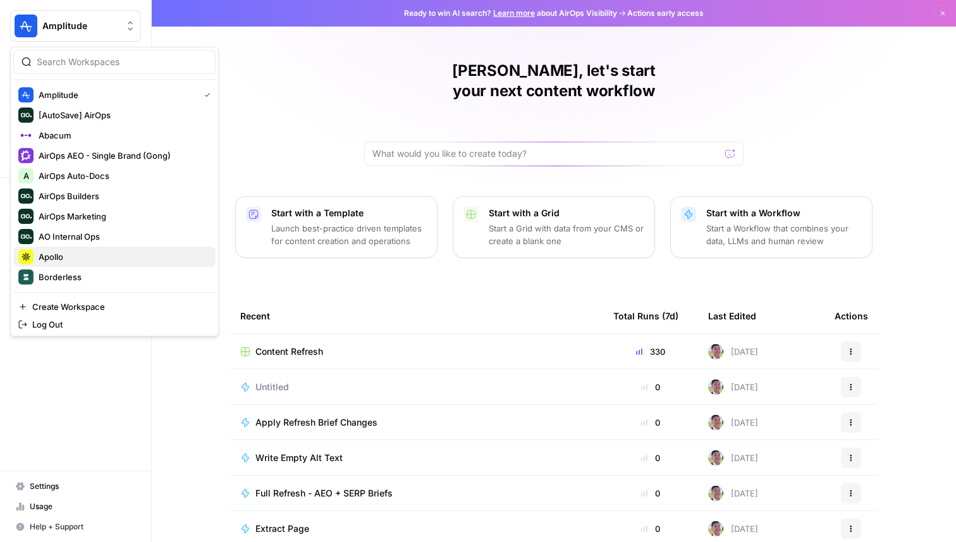
click at [89, 257] on span "Apollo" at bounding box center [122, 256] width 167 height 13
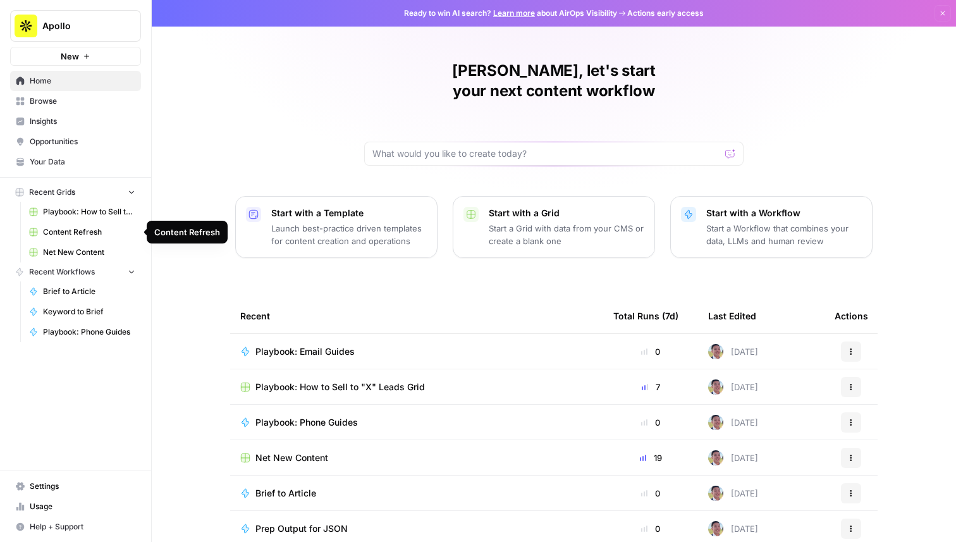
click at [92, 235] on span "Content Refresh" at bounding box center [89, 231] width 92 height 11
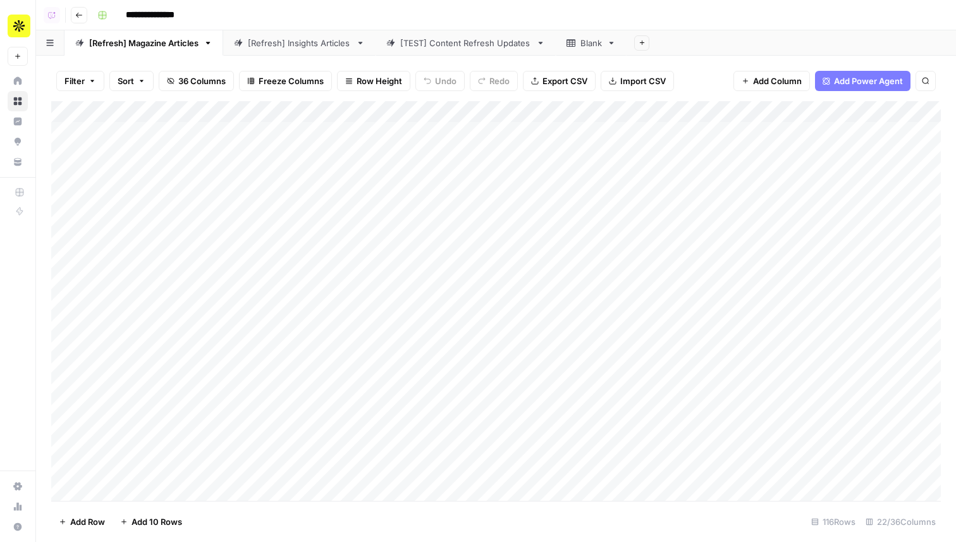
click at [283, 44] on div "[Refresh] Insights Articles" at bounding box center [299, 43] width 103 height 13
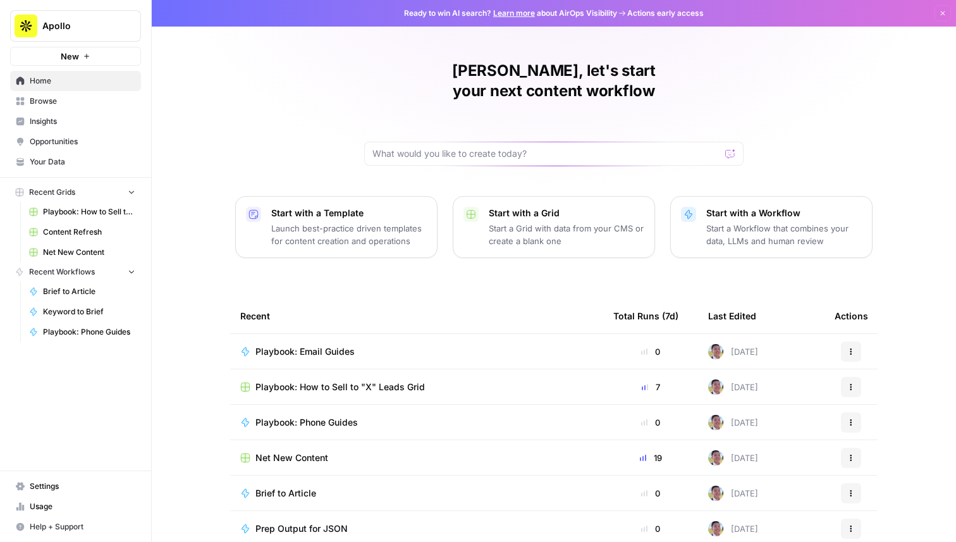
click at [341, 381] on span "Playbook: How to Sell to "X" Leads Grid" at bounding box center [339, 387] width 169 height 13
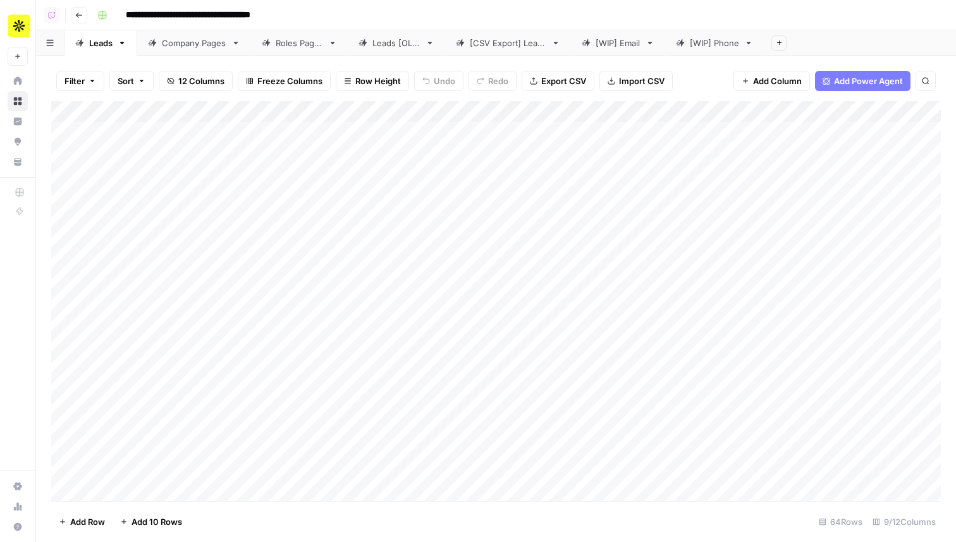
click at [498, 46] on div "[CSV Export] Leads" at bounding box center [508, 43] width 77 height 13
drag, startPoint x: 609, startPoint y: 47, endPoint x: 364, endPoint y: 49, distance: 245.3
click at [364, 49] on div "Leads Company Pages Roles Pages Leads [OLD] [CSV Export] Leads [WIP] Email [WIP…" at bounding box center [496, 42] width 920 height 25
drag, startPoint x: 701, startPoint y: 47, endPoint x: 489, endPoint y: 45, distance: 212.5
click at [489, 45] on div "Leads Company Pages Roles Pages [WIP] Email Leads [OLD] [CSV Export] Leads [WIP…" at bounding box center [496, 42] width 920 height 25
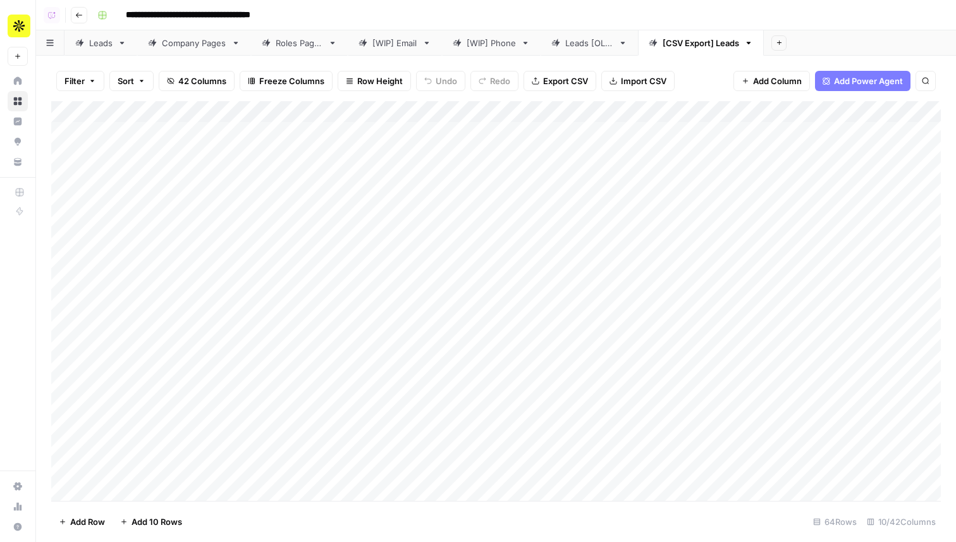
click at [585, 50] on link "Leads [OLD]" at bounding box center [589, 42] width 97 height 25
click at [627, 40] on icon "button" at bounding box center [622, 43] width 9 height 9
click at [712, 35] on link "[CSV Export] Leads" at bounding box center [701, 42] width 126 height 25
click at [752, 46] on icon "button" at bounding box center [748, 43] width 9 height 9
click at [764, 115] on icon "button" at bounding box center [764, 113] width 9 height 9
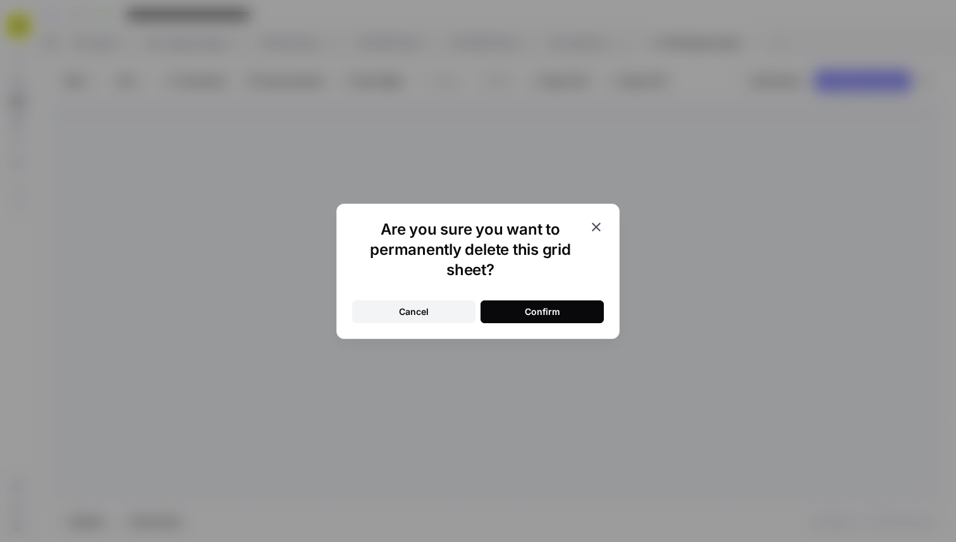
click at [568, 316] on button "Confirm" at bounding box center [542, 311] width 123 height 23
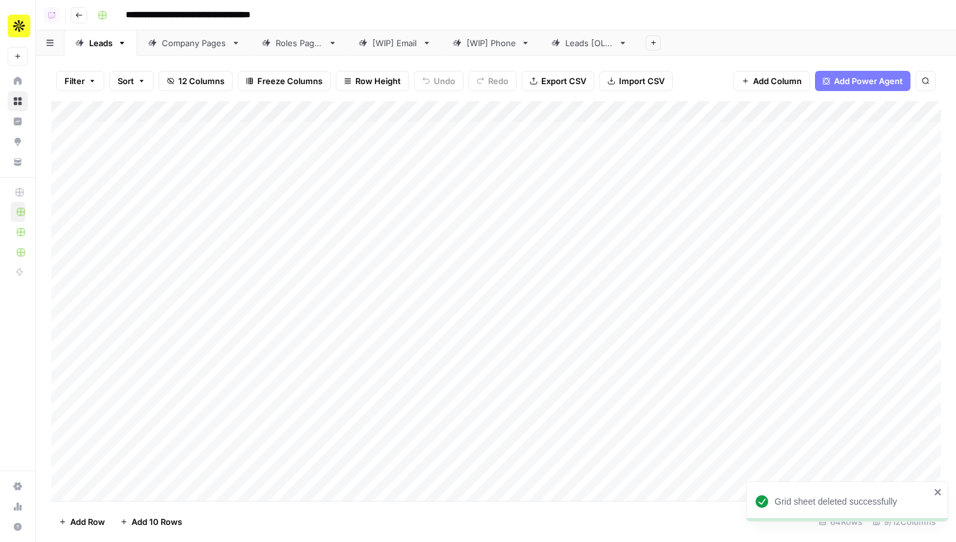
click at [488, 54] on link "[WIP] Phone" at bounding box center [491, 42] width 99 height 25
click at [470, 121] on div "Add Column" at bounding box center [496, 175] width 890 height 149
click at [470, 121] on div at bounding box center [490, 113] width 114 height 25
click at [685, 58] on div "Filter Sort 8 Columns Freeze Columns Row Height Undo Redo Export CSV Import CSV…" at bounding box center [496, 299] width 920 height 486
click at [501, 155] on div "Add Column" at bounding box center [496, 175] width 890 height 149
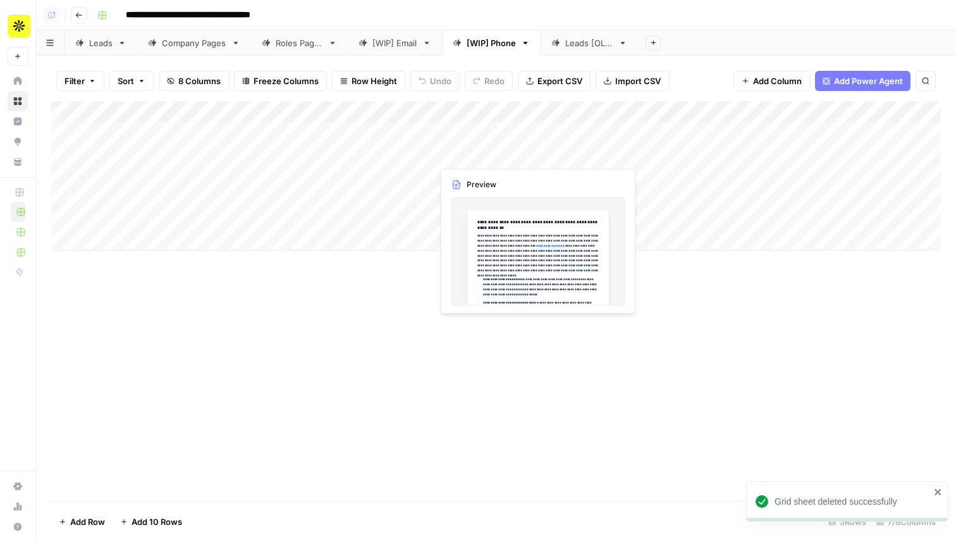
click at [501, 155] on div "Add Column" at bounding box center [496, 175] width 890 height 149
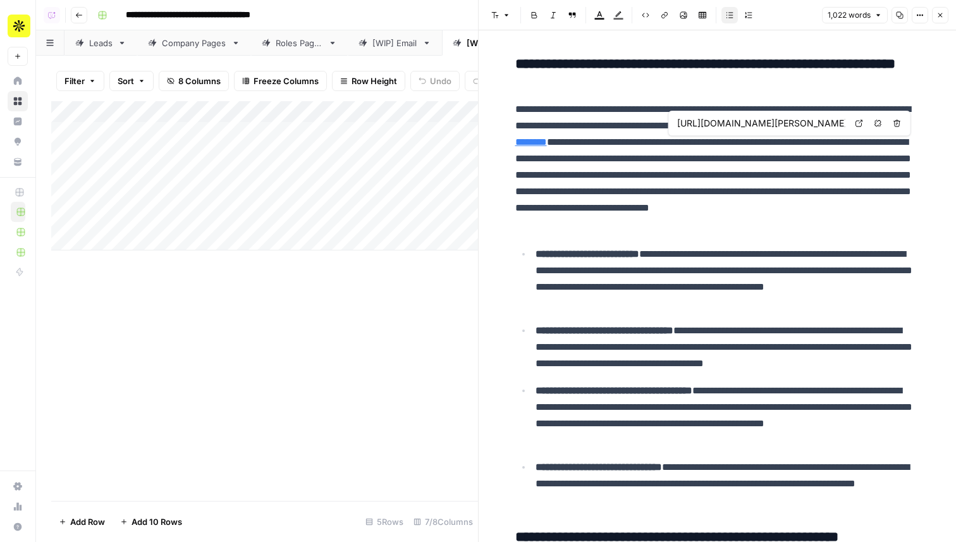
click at [750, 138] on link "**********" at bounding box center [711, 134] width 393 height 26
click at [859, 124] on icon at bounding box center [860, 124] width 8 height 8
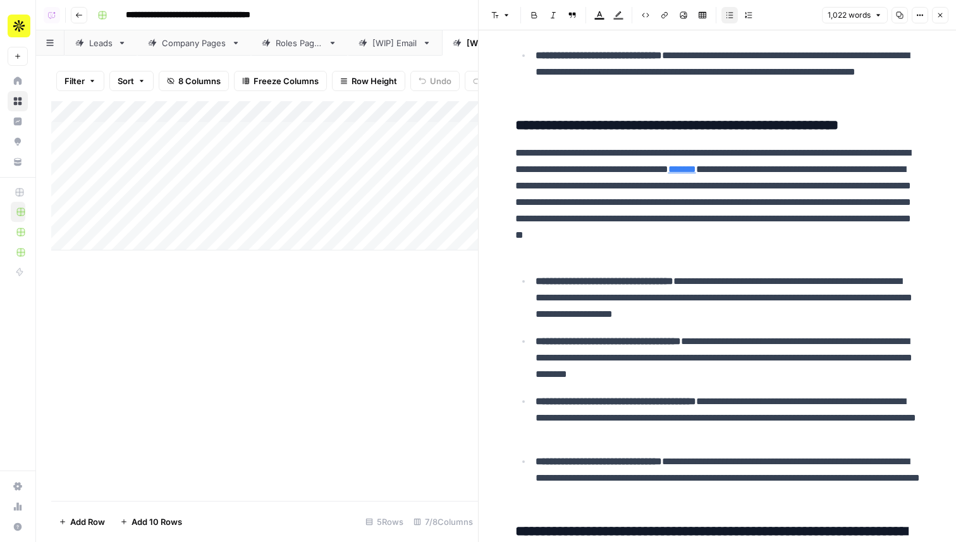
scroll to position [412, 0]
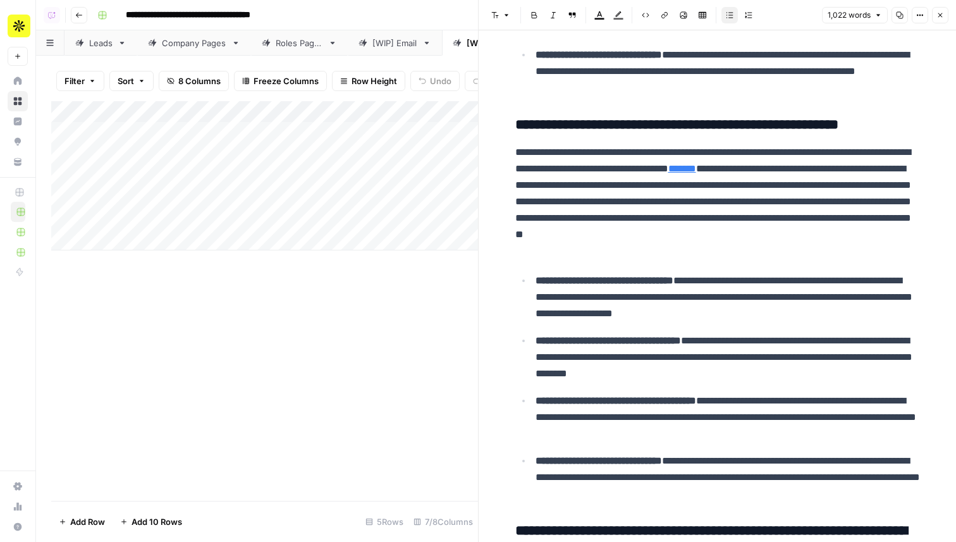
click at [943, 16] on icon "button" at bounding box center [940, 15] width 8 height 8
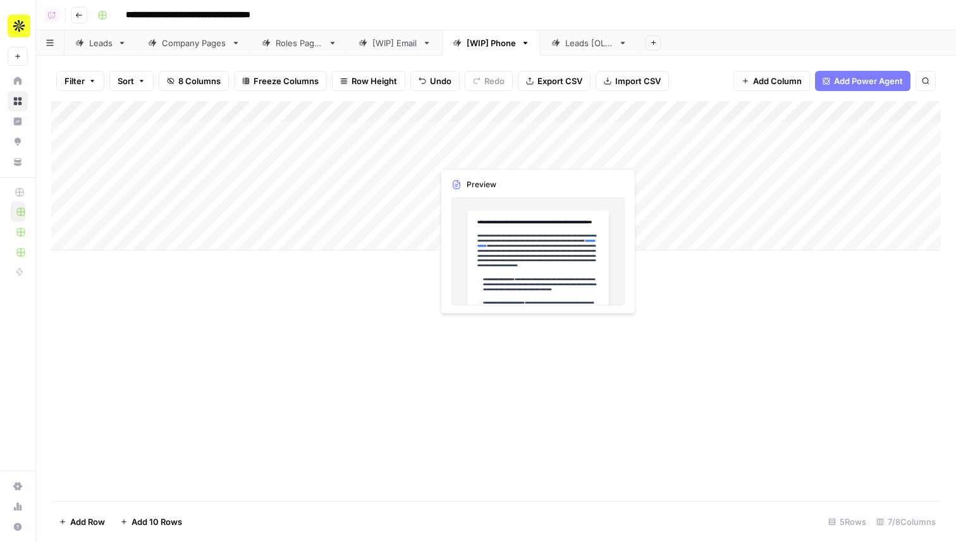
click at [472, 141] on div "Add Column" at bounding box center [496, 175] width 890 height 149
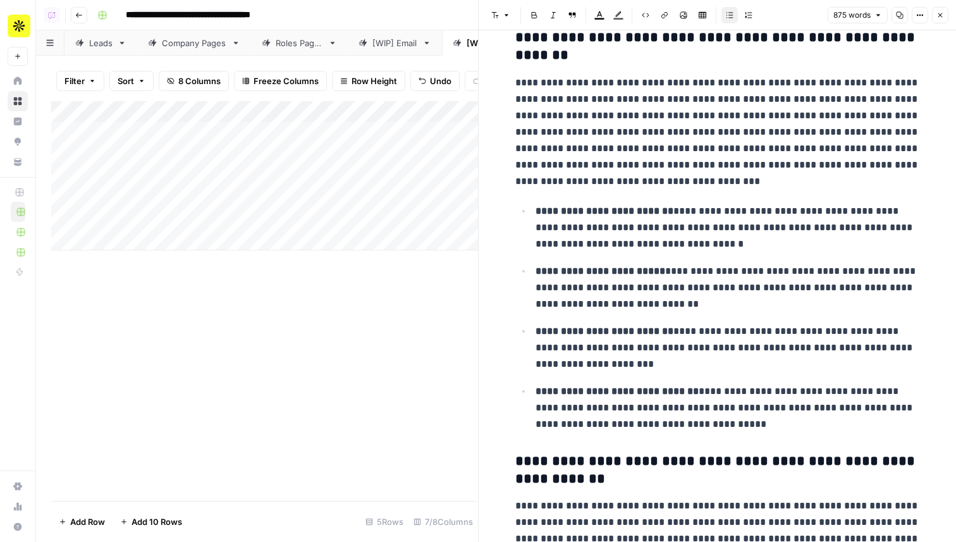
scroll to position [434, 0]
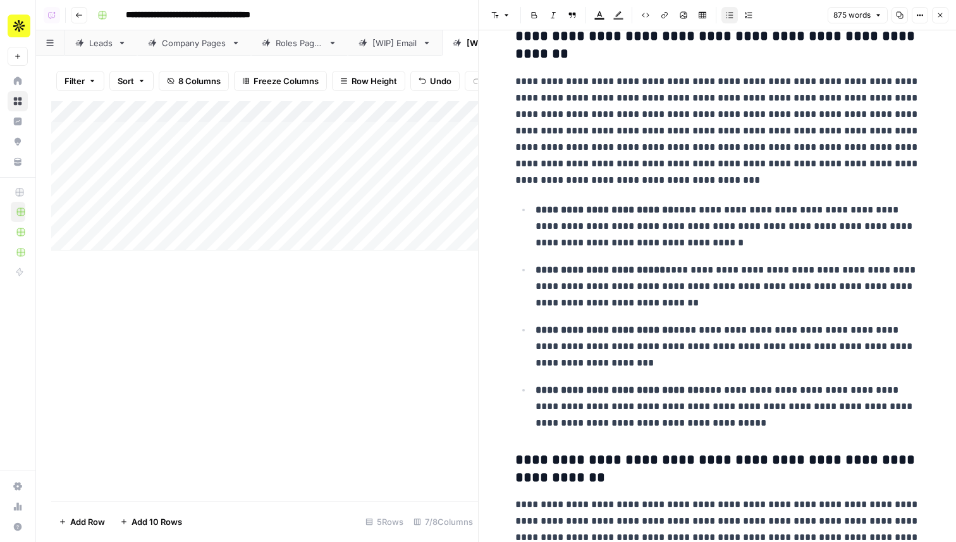
click at [939, 9] on button "Close" at bounding box center [940, 15] width 16 height 16
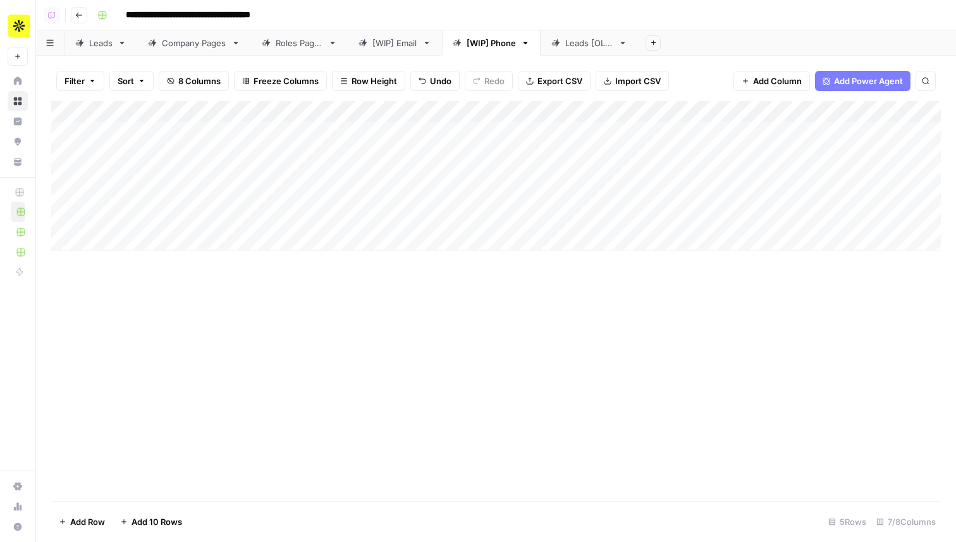
click at [396, 51] on link "[WIP] Email" at bounding box center [395, 42] width 94 height 25
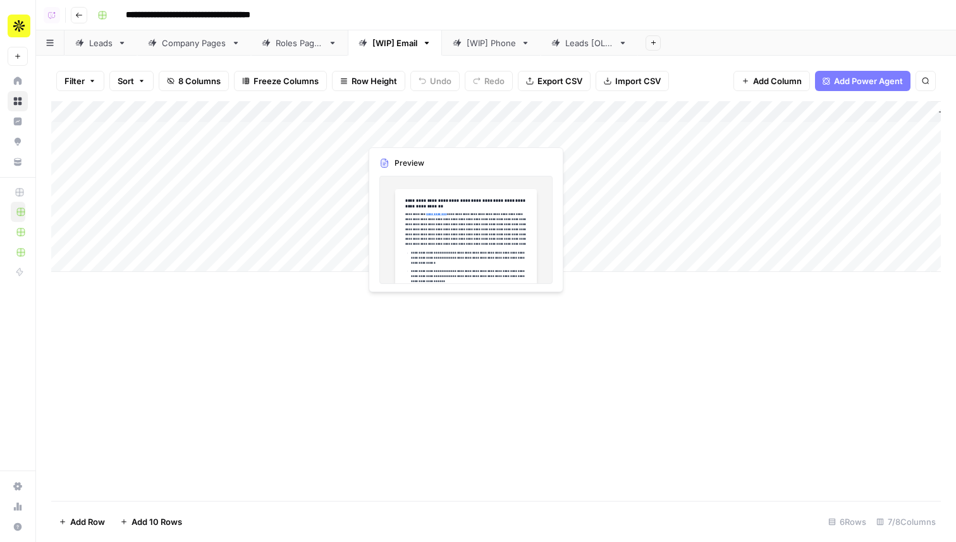
click at [402, 135] on div "Add Column" at bounding box center [496, 186] width 890 height 171
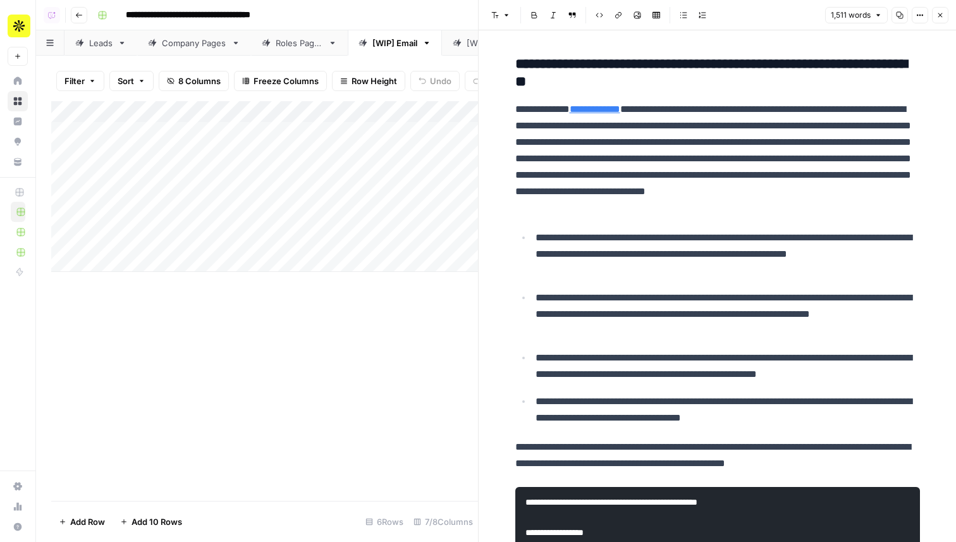
click at [943, 15] on span "Close" at bounding box center [943, 15] width 1 height 1
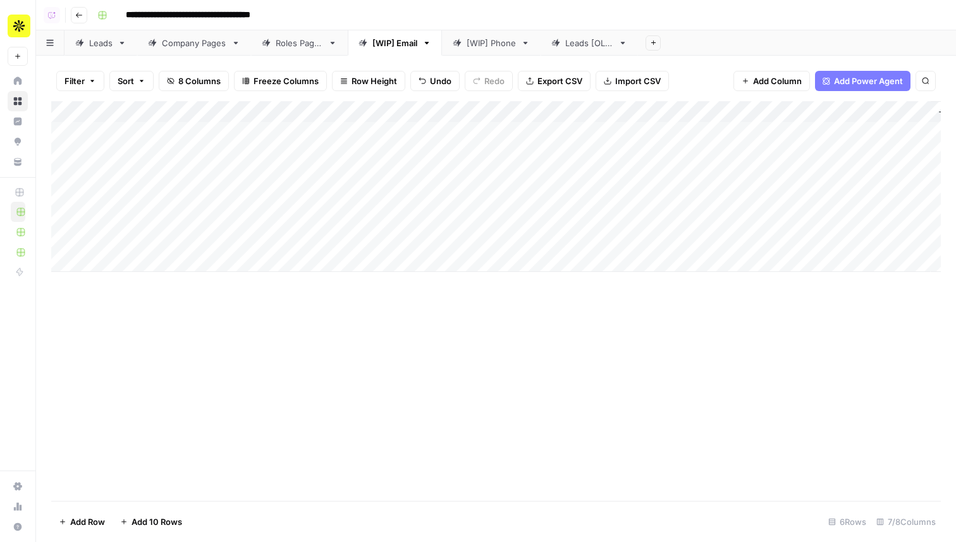
click at [491, 44] on div "[WIP] Phone" at bounding box center [491, 43] width 49 height 13
